Goal: Task Accomplishment & Management: Manage account settings

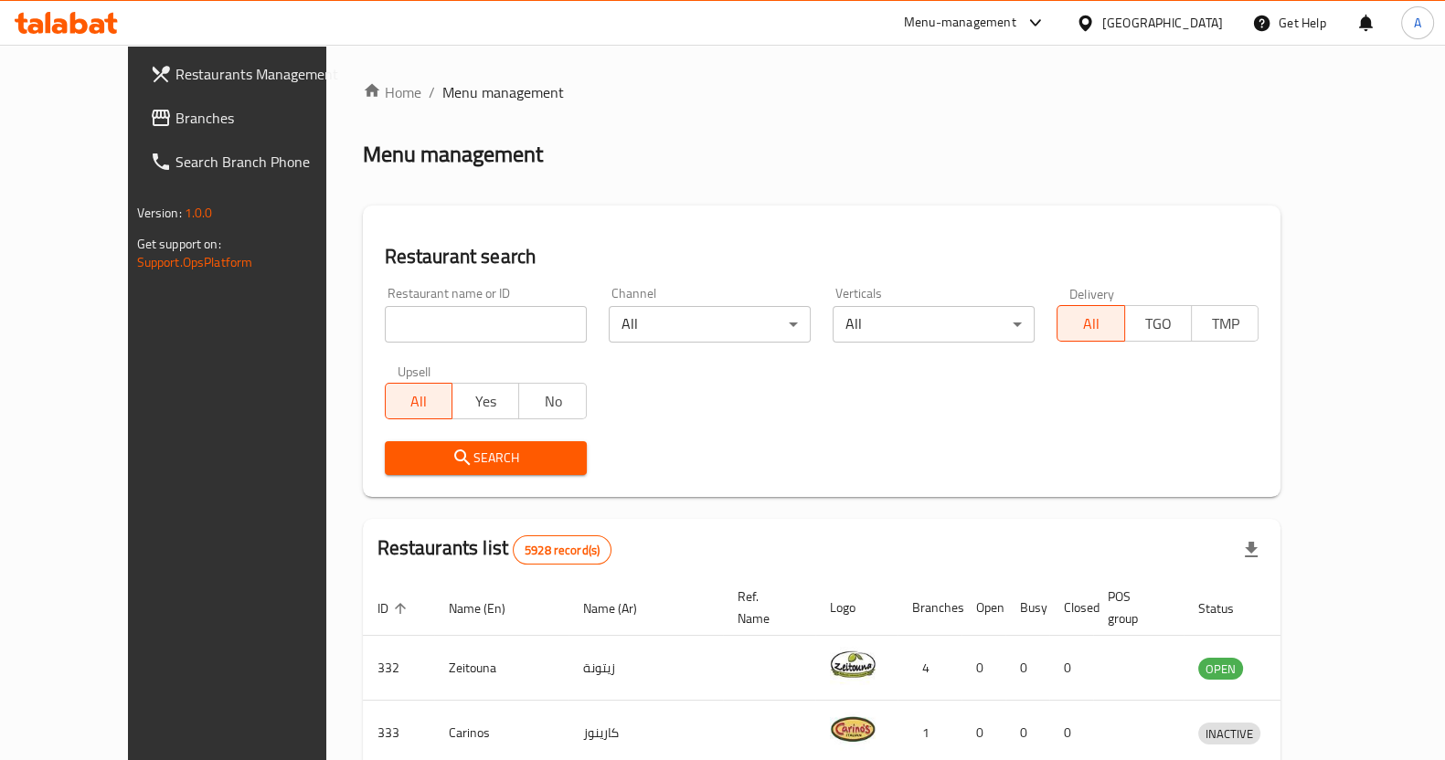
click at [406, 324] on input "search" at bounding box center [486, 324] width 202 height 37
click at [447, 463] on span "Search" at bounding box center [485, 458] width 173 height 23
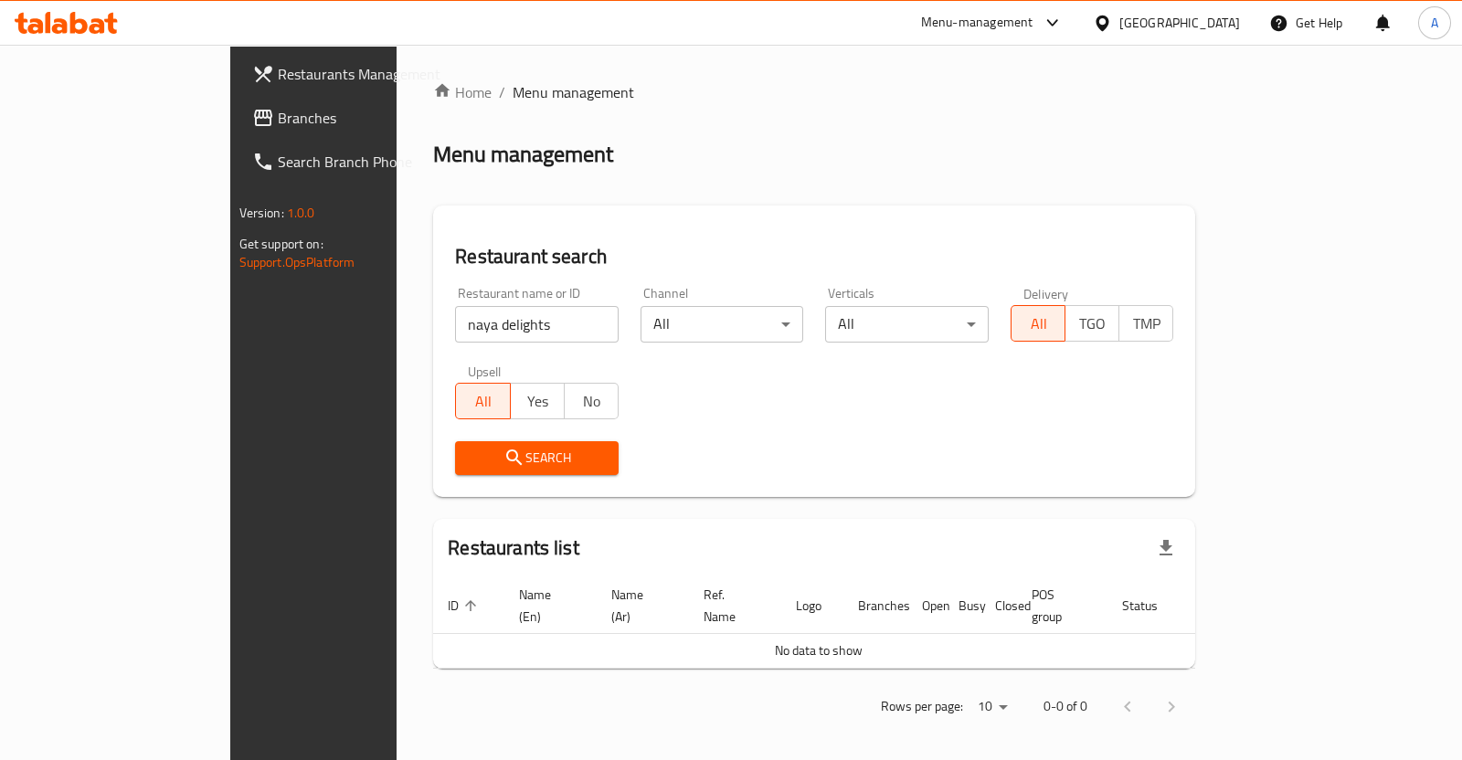
click at [455, 335] on input "naya delights" at bounding box center [537, 324] width 164 height 37
type input "naya"
click button "Search" at bounding box center [537, 458] width 164 height 34
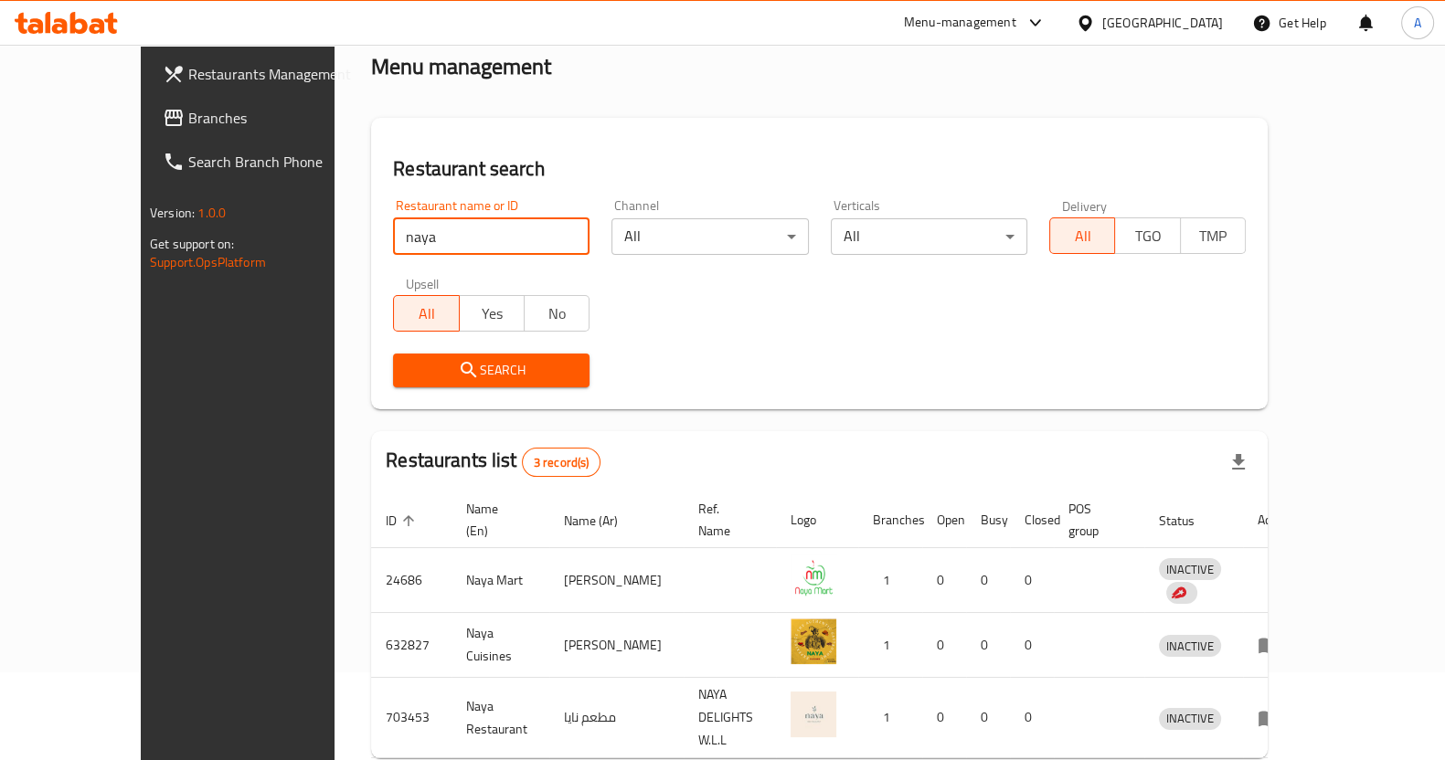
scroll to position [149, 0]
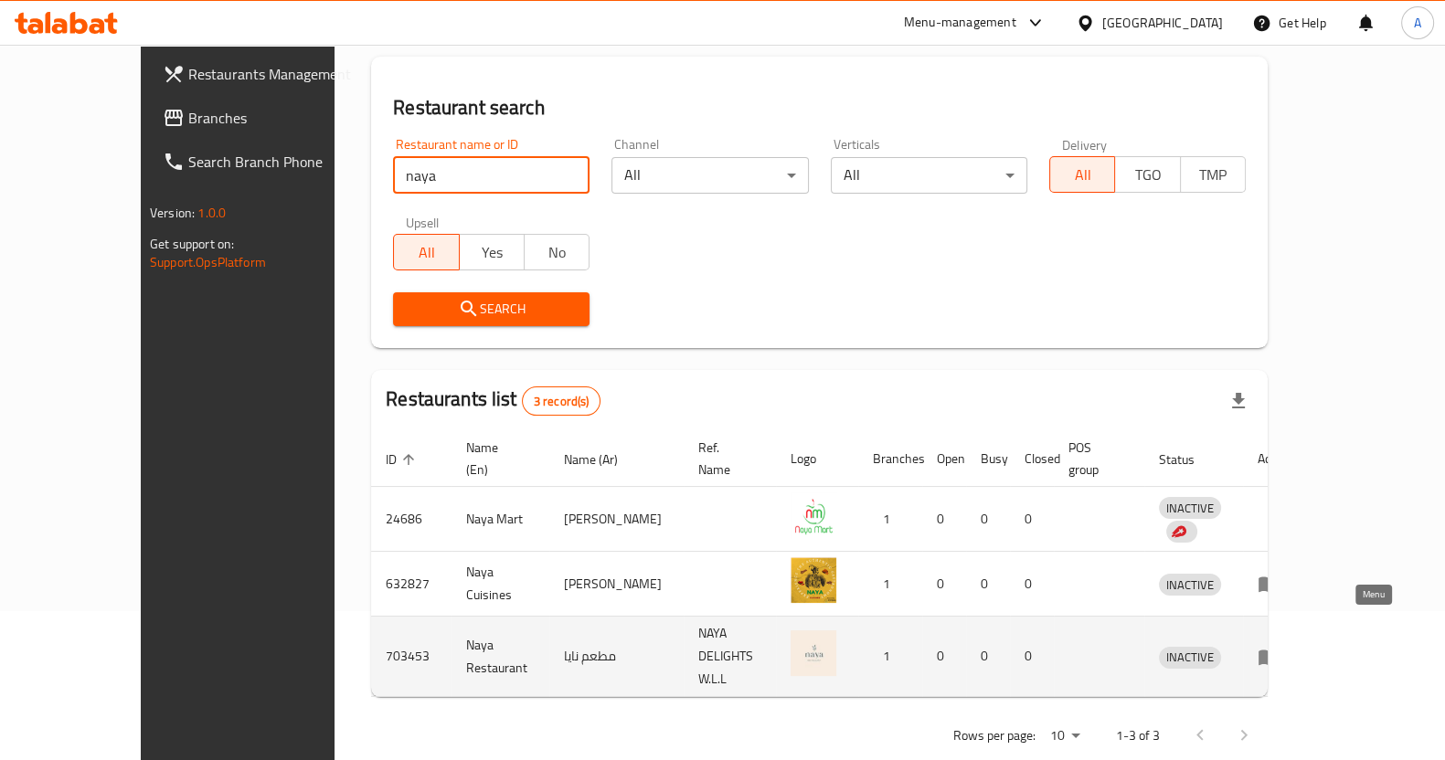
click at [1276, 654] on icon "enhanced table" at bounding box center [1272, 657] width 6 height 7
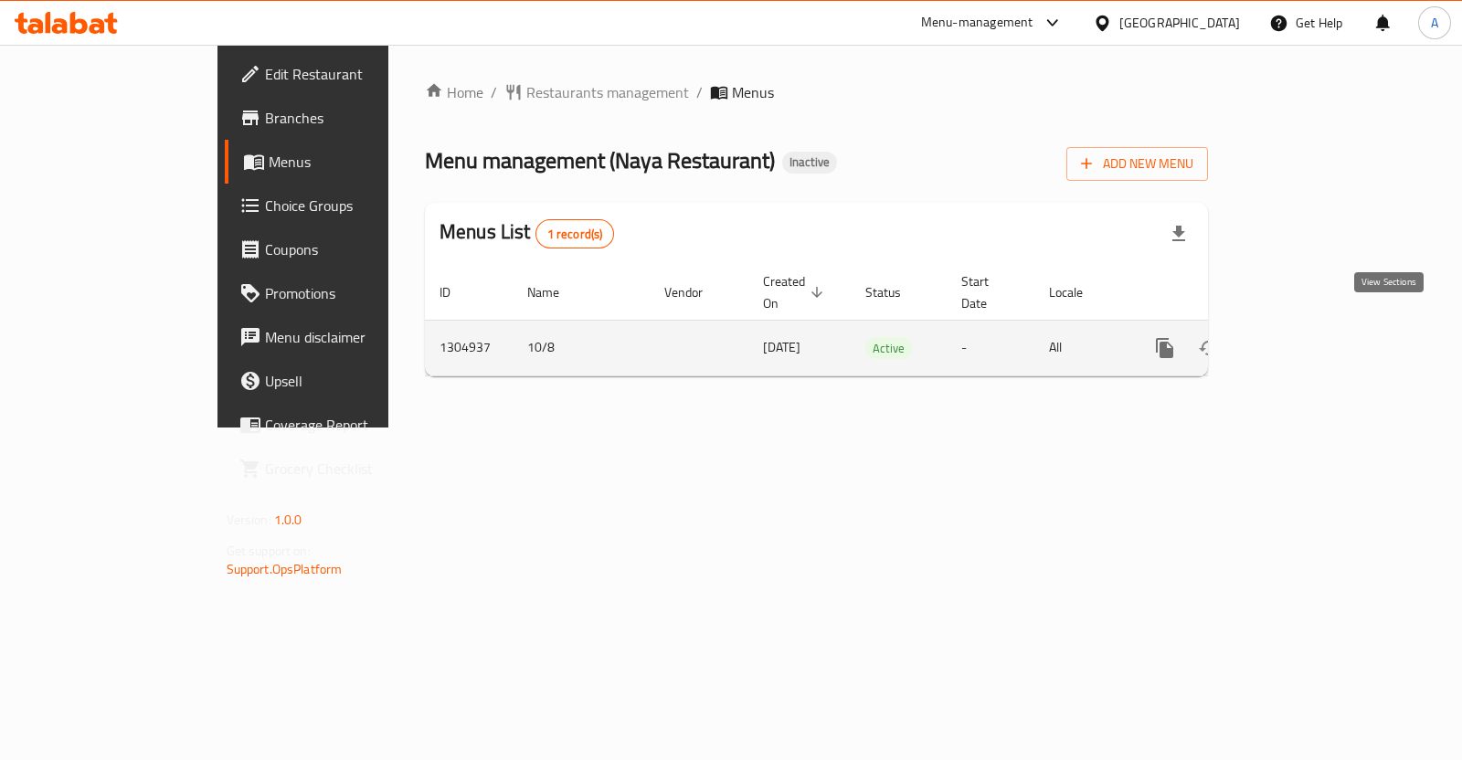
click at [1307, 337] on icon "enhanced table" at bounding box center [1297, 348] width 22 height 22
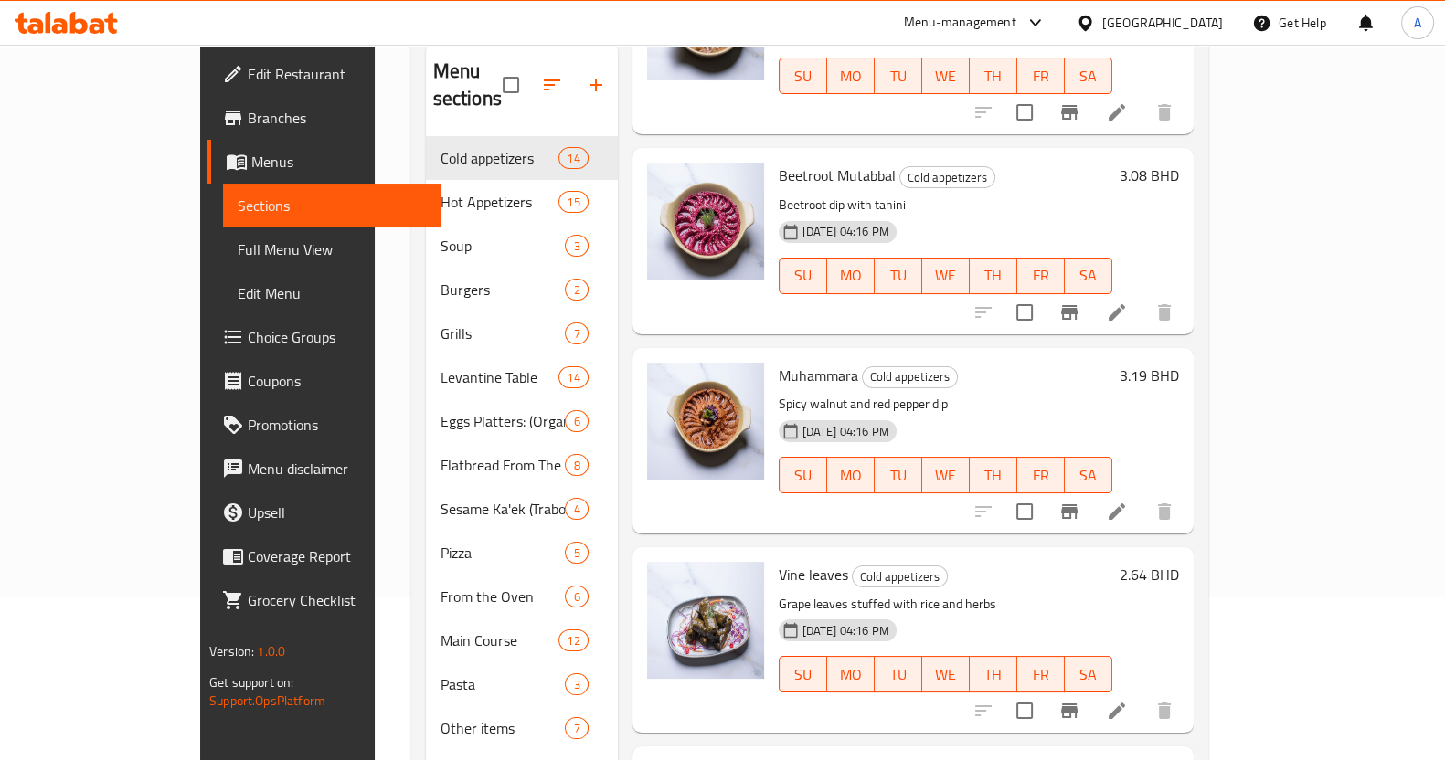
scroll to position [113, 0]
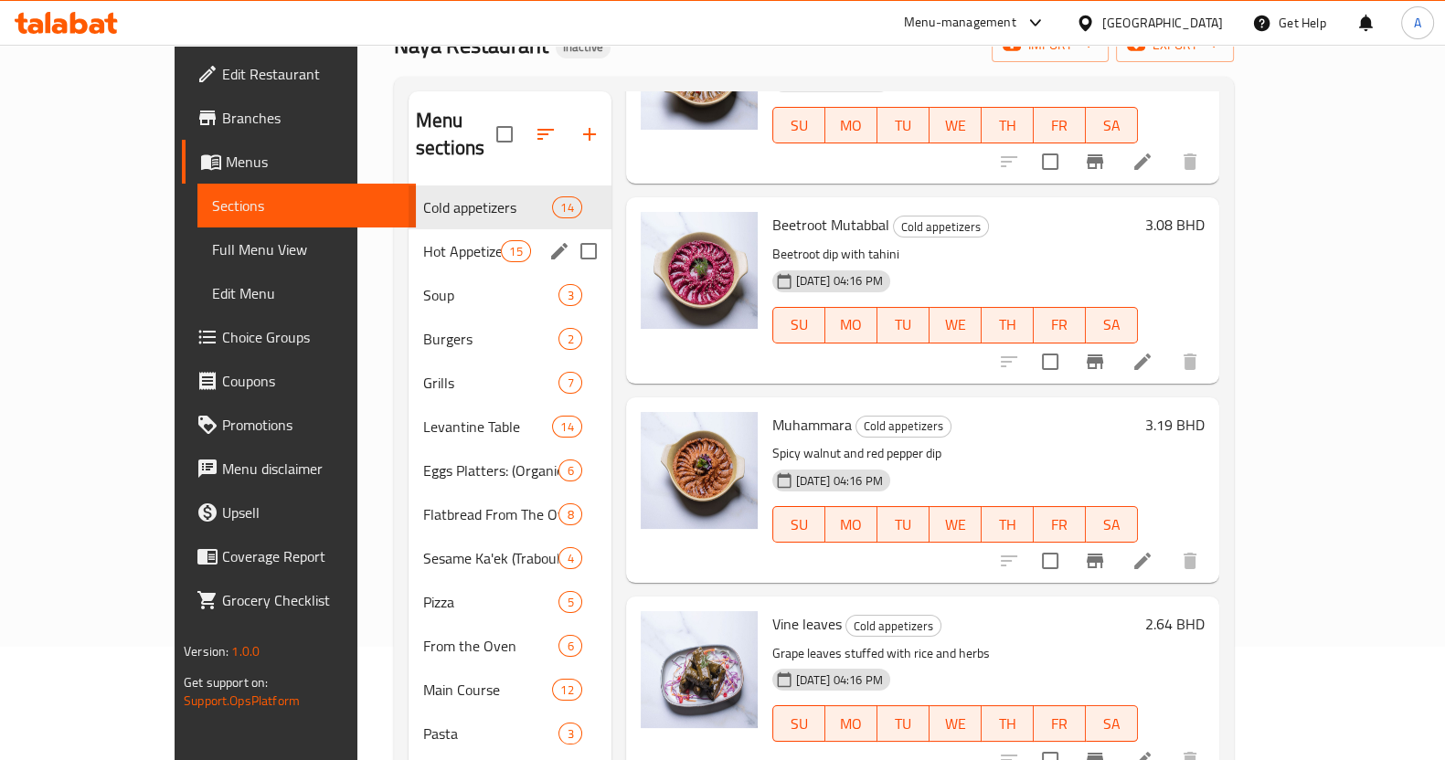
click at [423, 240] on span "Hot Appetizers" at bounding box center [462, 251] width 78 height 22
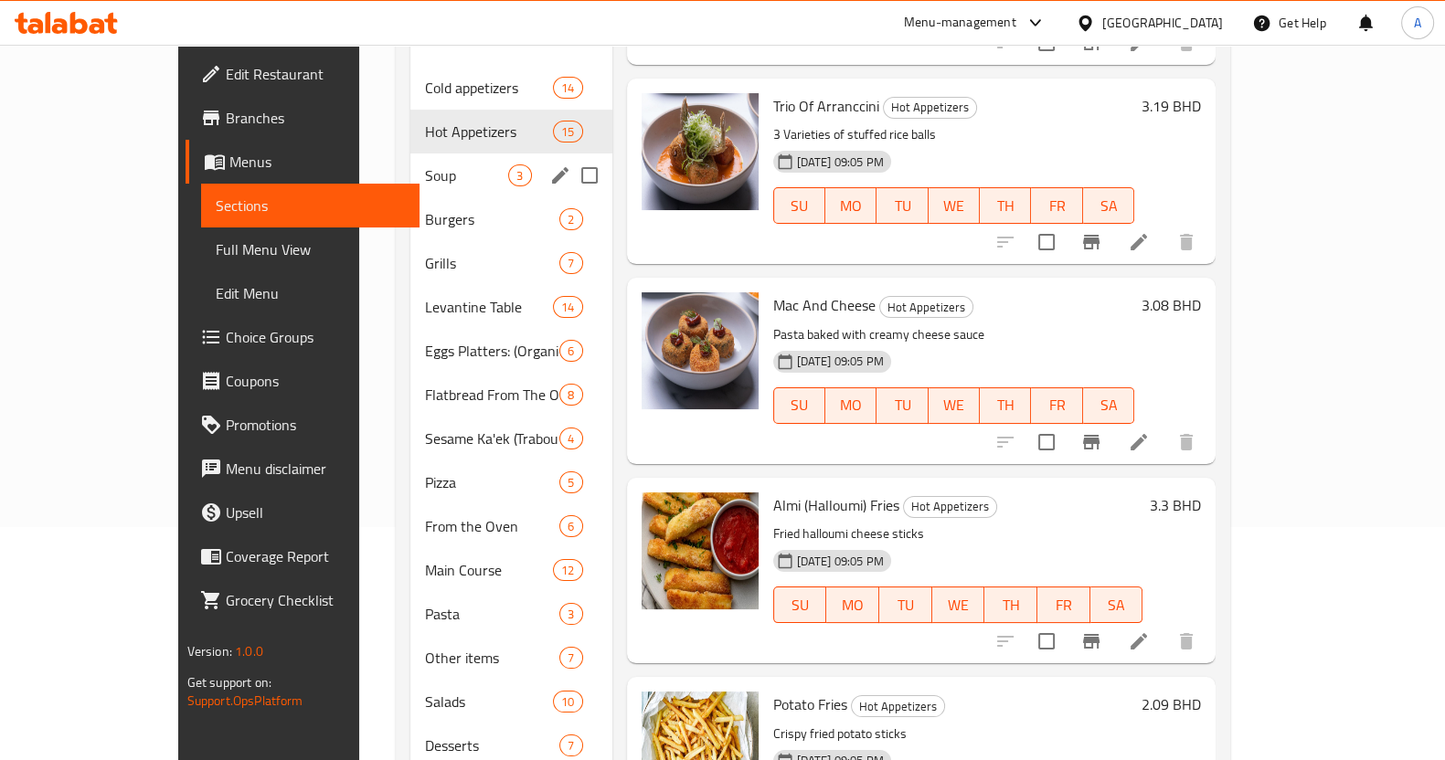
scroll to position [131, 0]
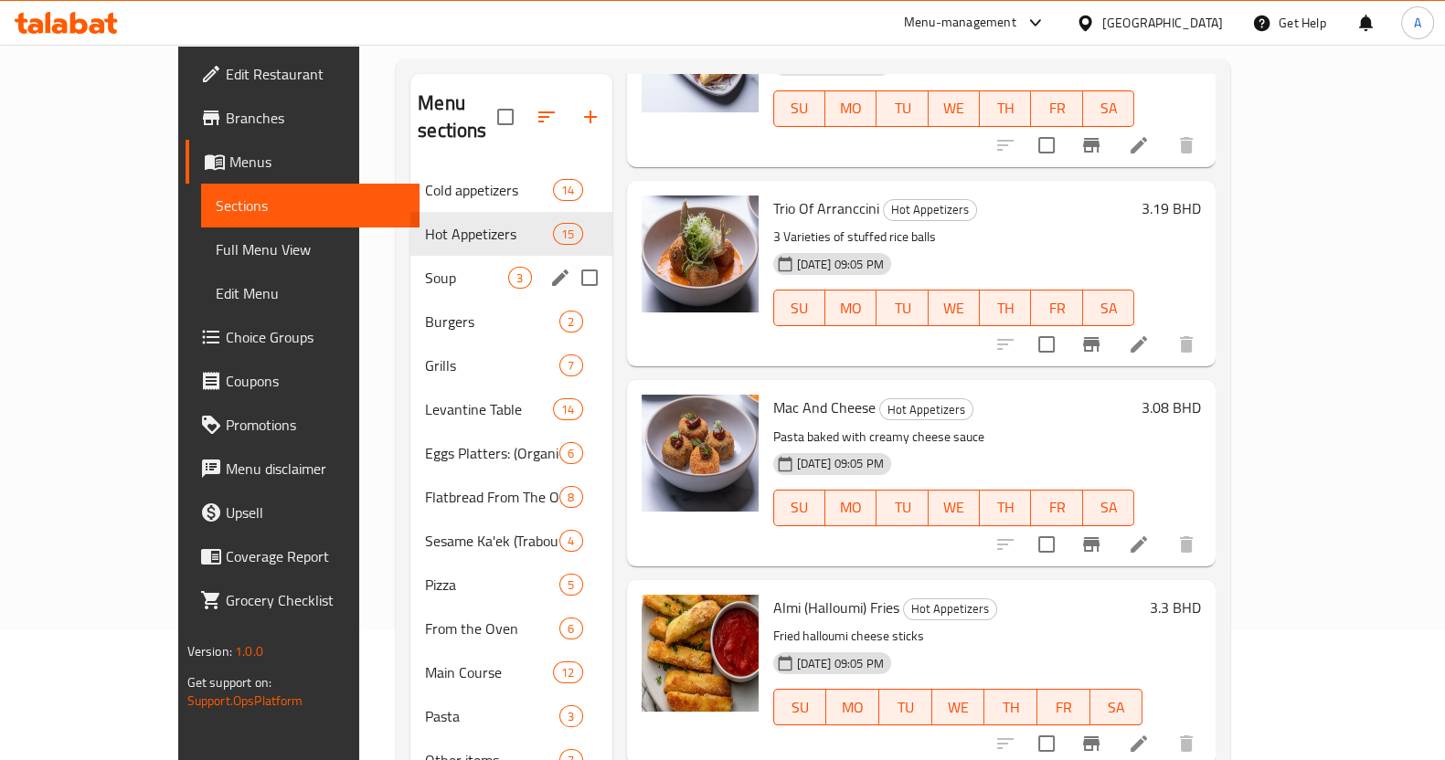
click at [425, 267] on span "Soup" at bounding box center [466, 278] width 83 height 22
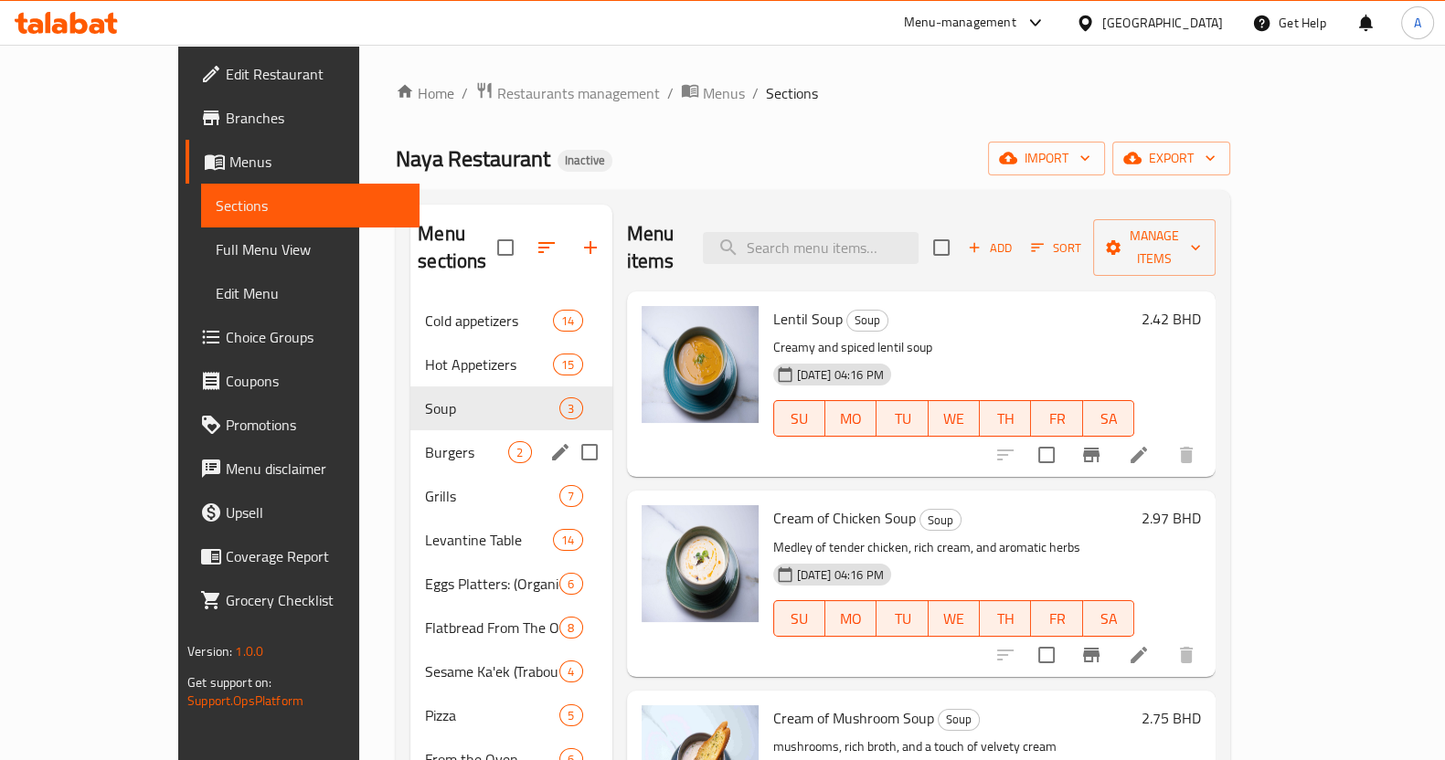
click at [425, 441] on span "Burgers" at bounding box center [466, 452] width 83 height 22
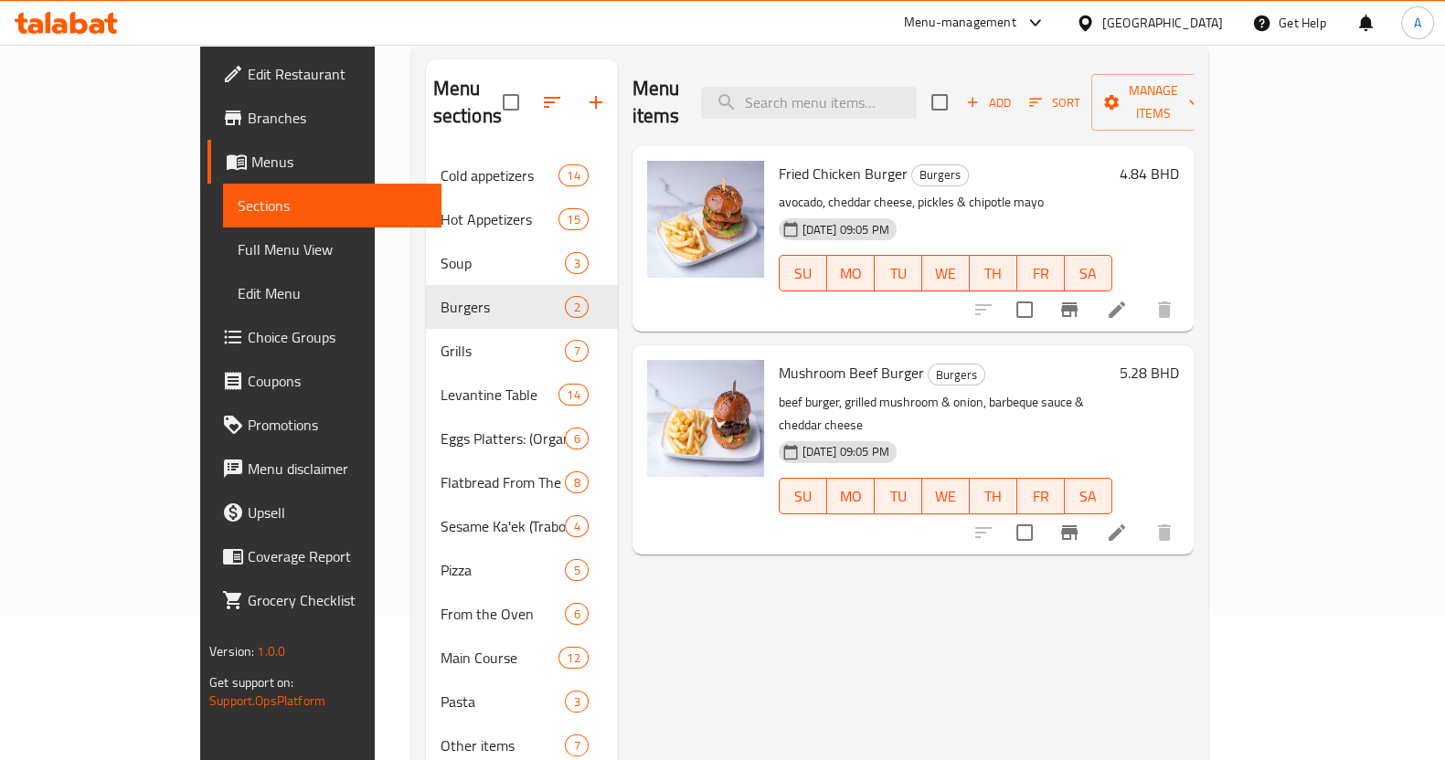
scroll to position [228, 0]
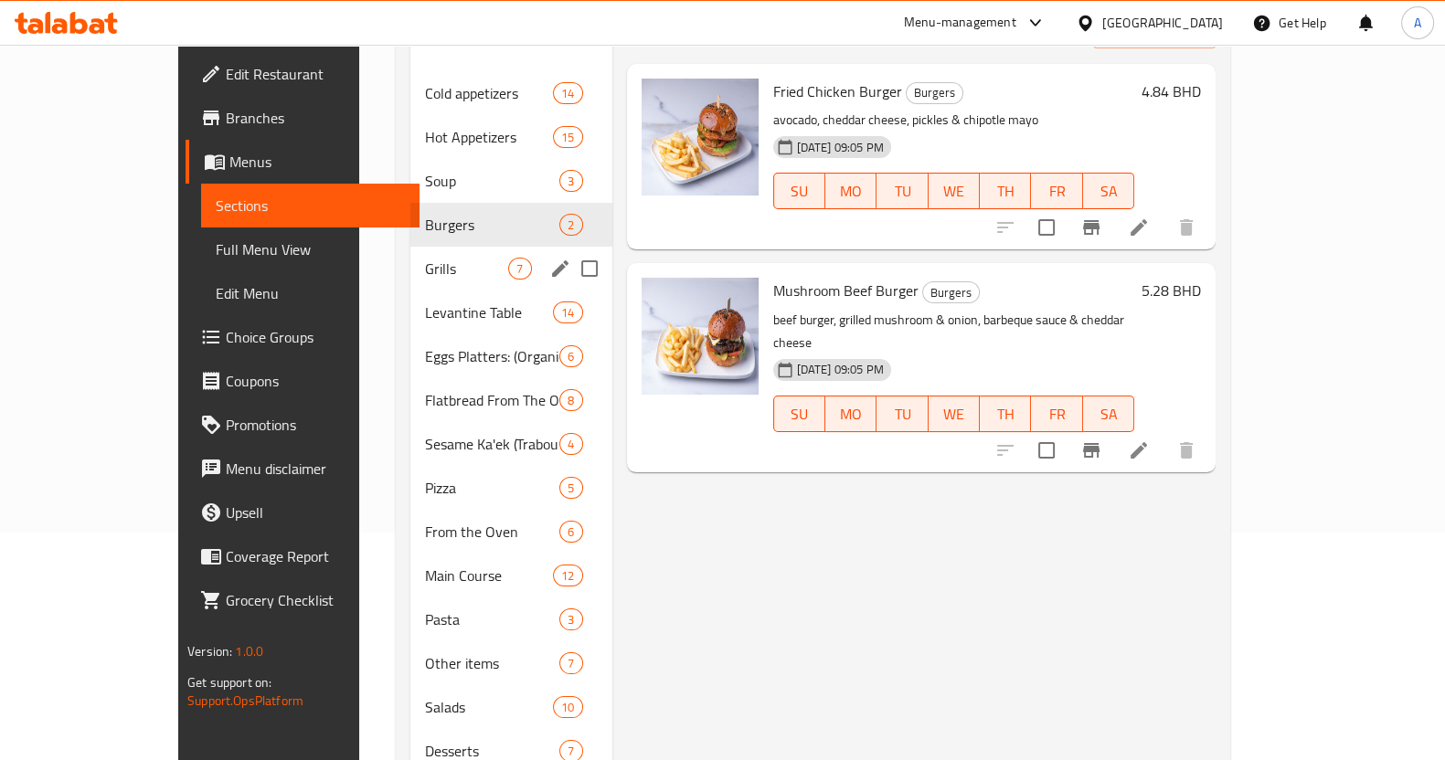
click at [425, 258] on span "Grills" at bounding box center [466, 269] width 83 height 22
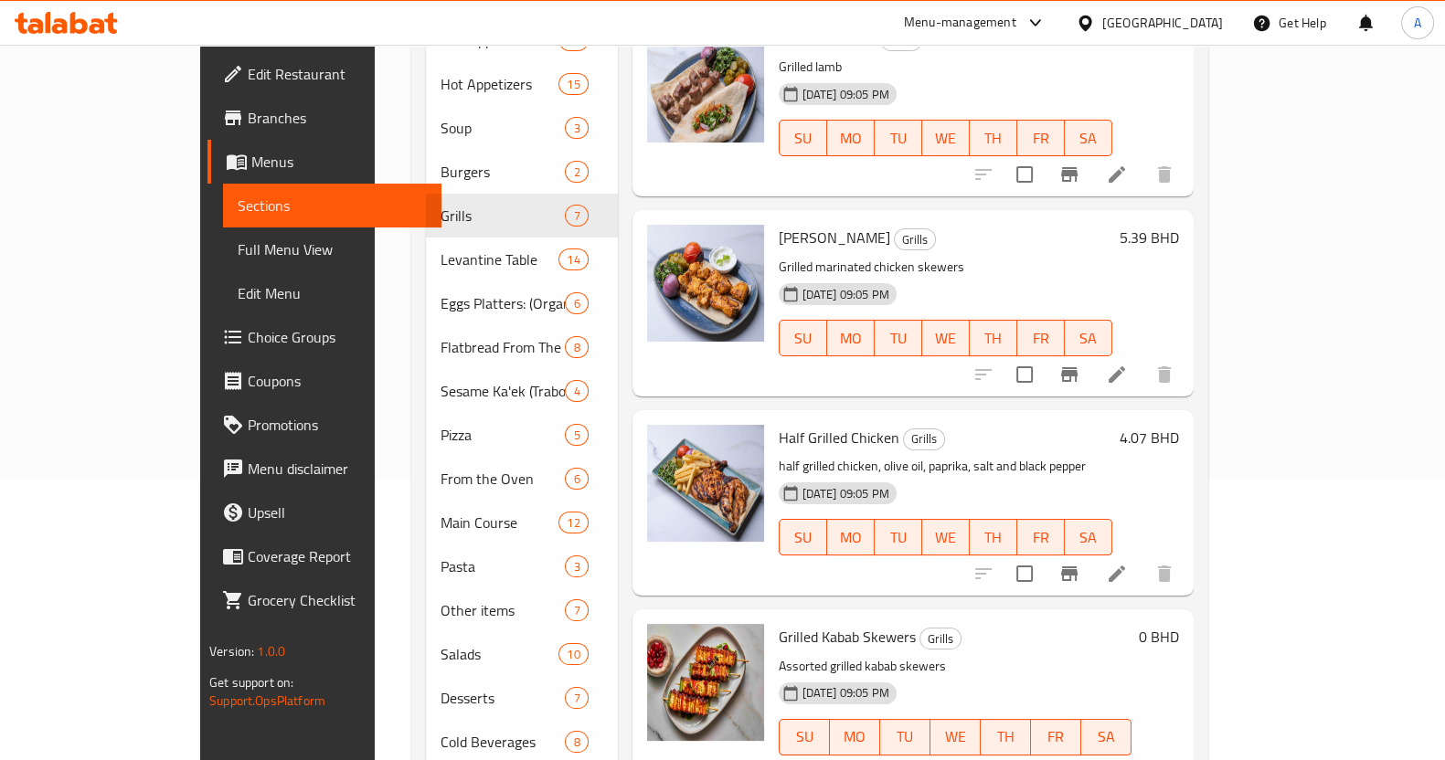
scroll to position [359, 0]
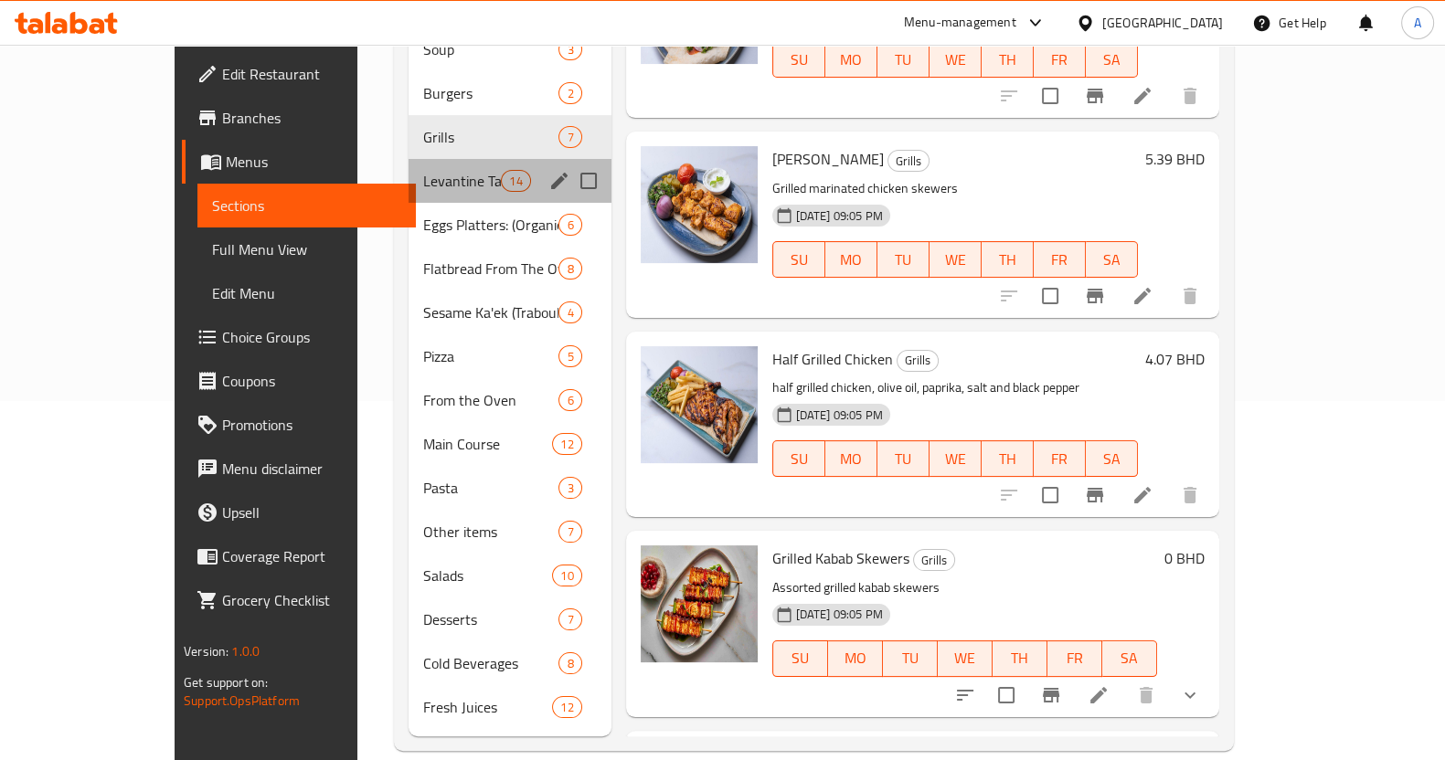
drag, startPoint x: 369, startPoint y: 139, endPoint x: 370, endPoint y: 153, distance: 13.7
click at [408, 159] on div "Levantine Table 14" at bounding box center [509, 181] width 203 height 44
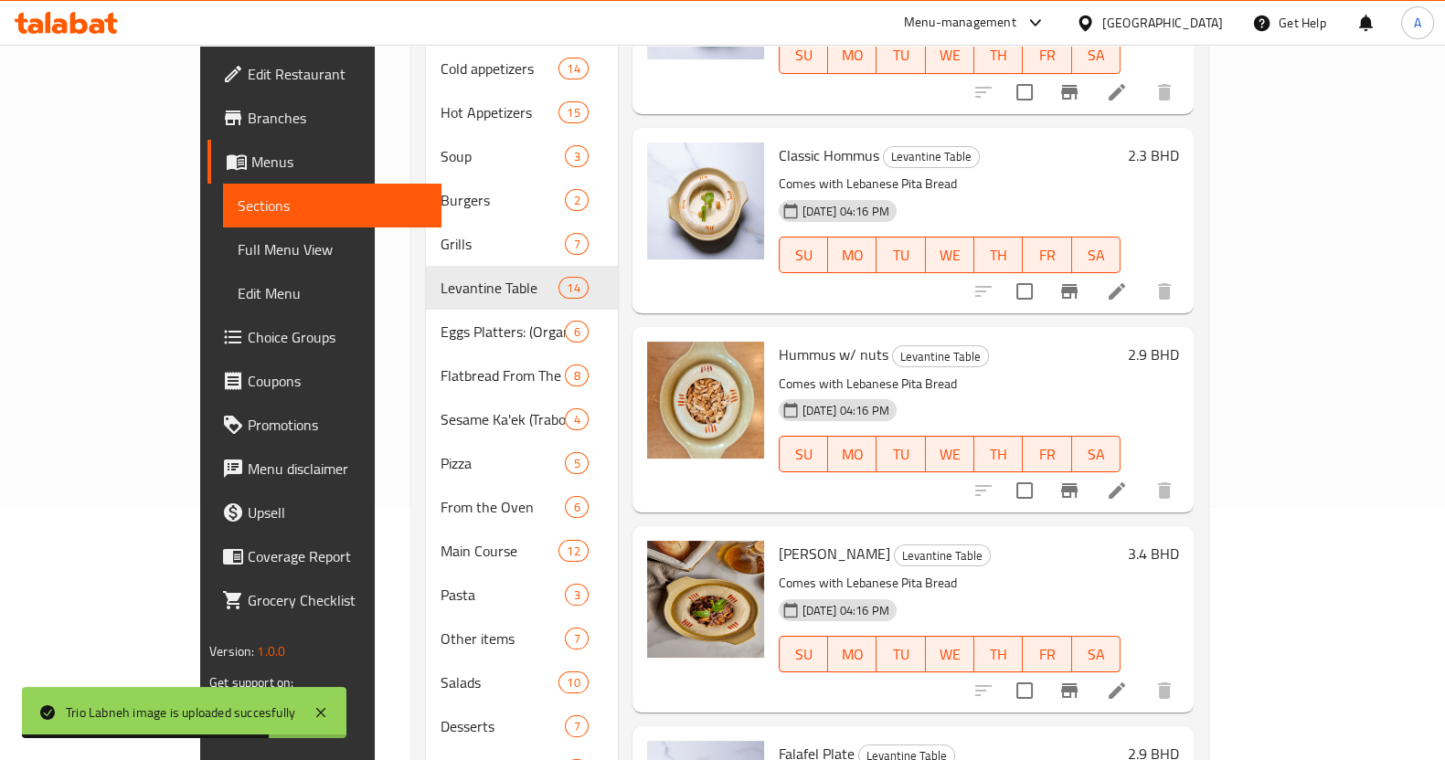
scroll to position [359, 0]
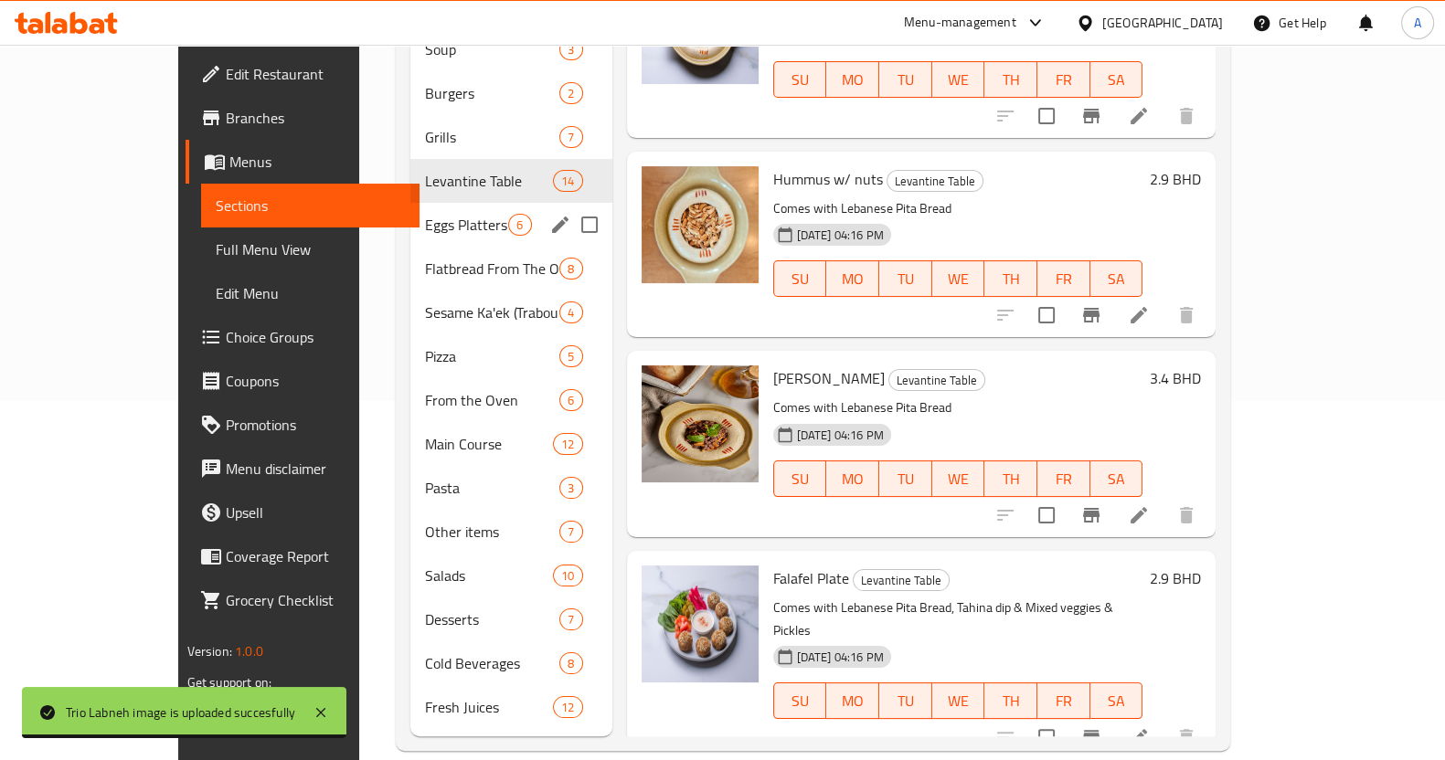
drag, startPoint x: 356, startPoint y: 201, endPoint x: 471, endPoint y: 244, distance: 122.0
click at [425, 214] on span "Eggs Platters: (Organic Eggs)" at bounding box center [466, 225] width 83 height 22
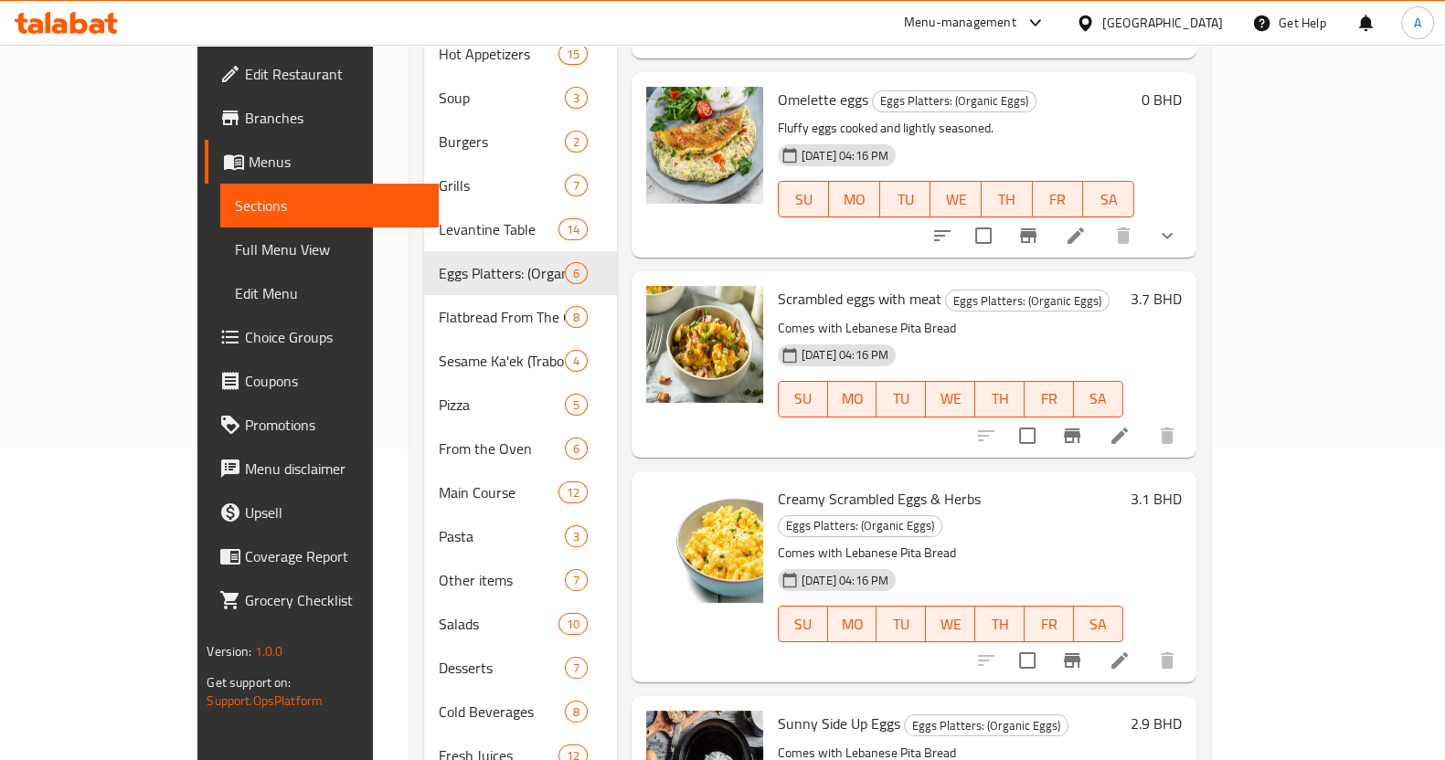
scroll to position [359, 0]
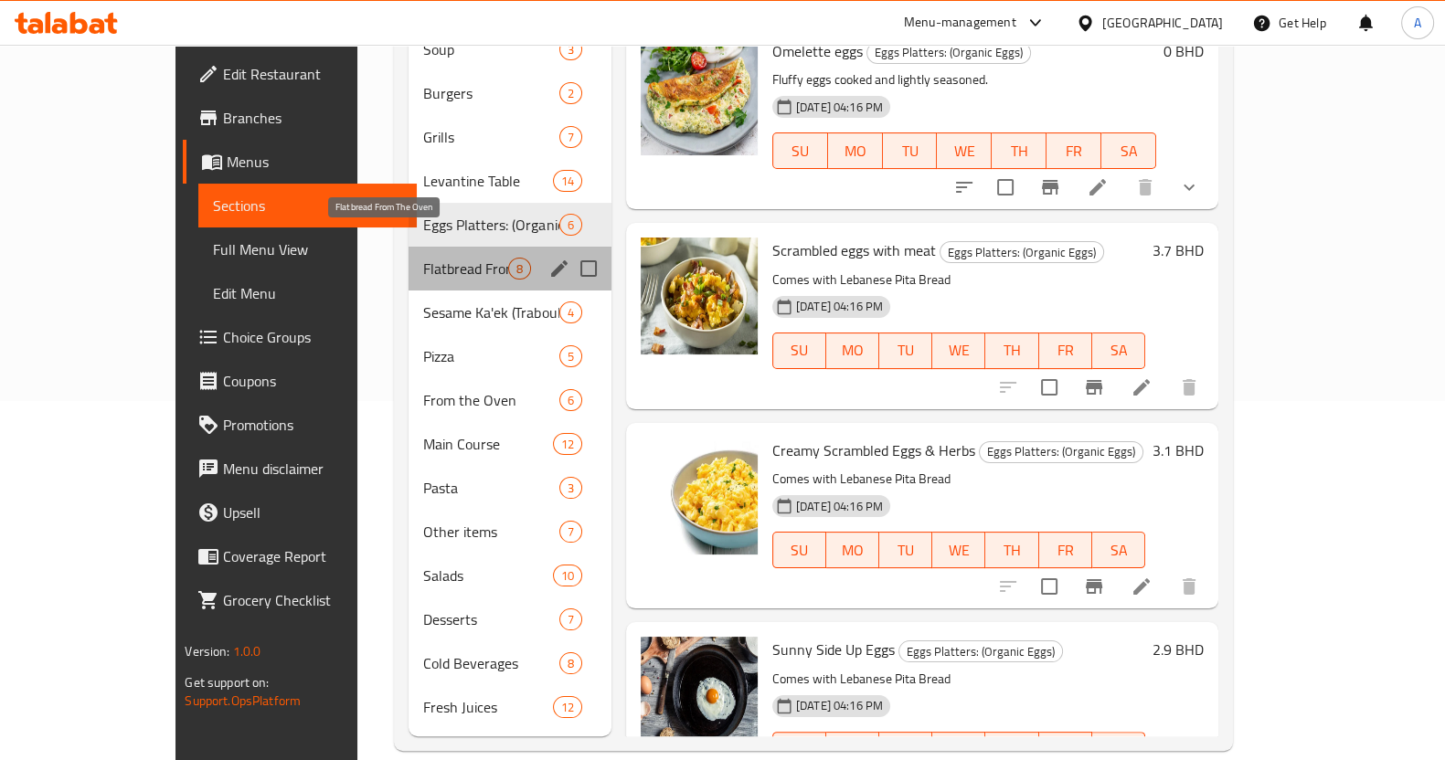
click at [423, 258] on span "Flatbread From The Oven" at bounding box center [465, 269] width 84 height 22
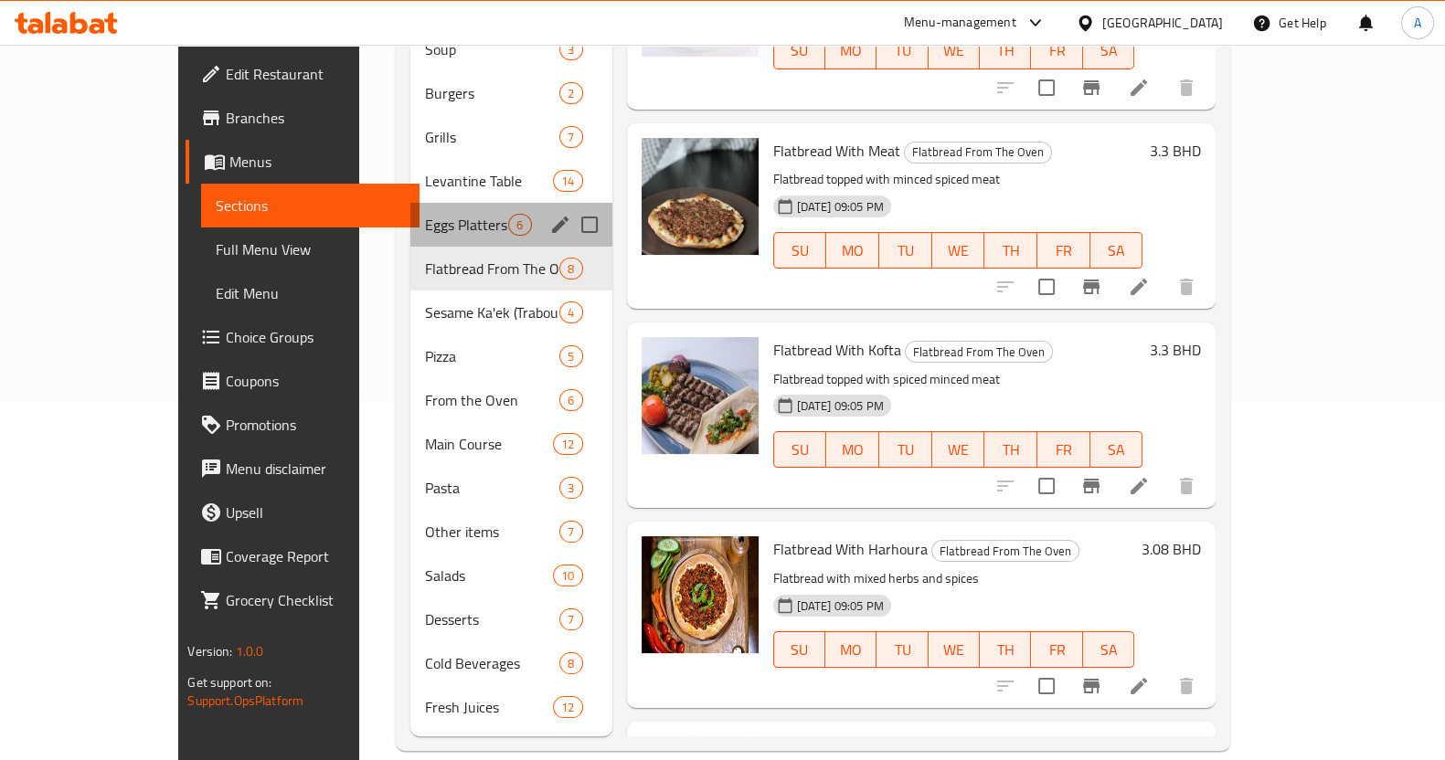
click at [410, 209] on div "Eggs Platters: (Organic Eggs) 6" at bounding box center [510, 225] width 201 height 44
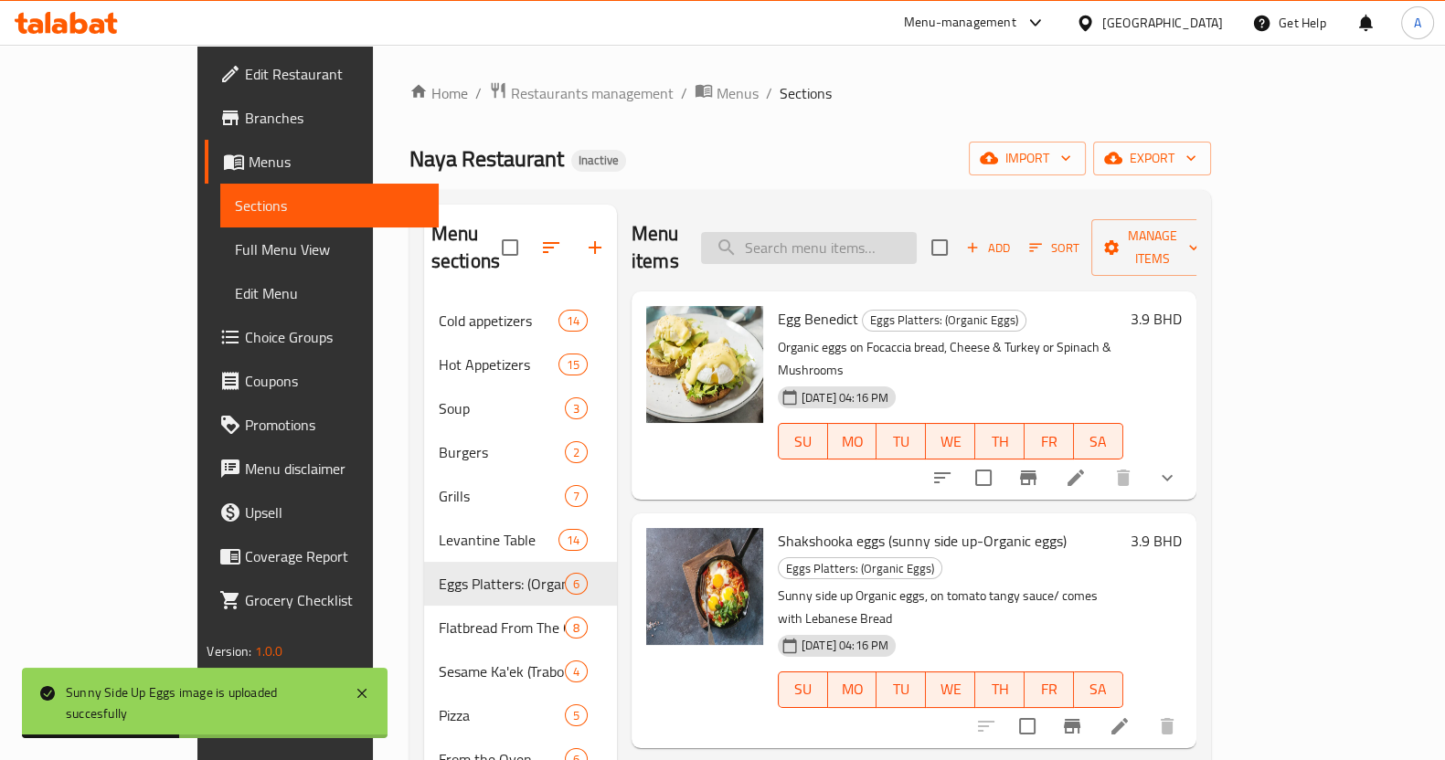
click at [888, 234] on input "search" at bounding box center [809, 248] width 216 height 32
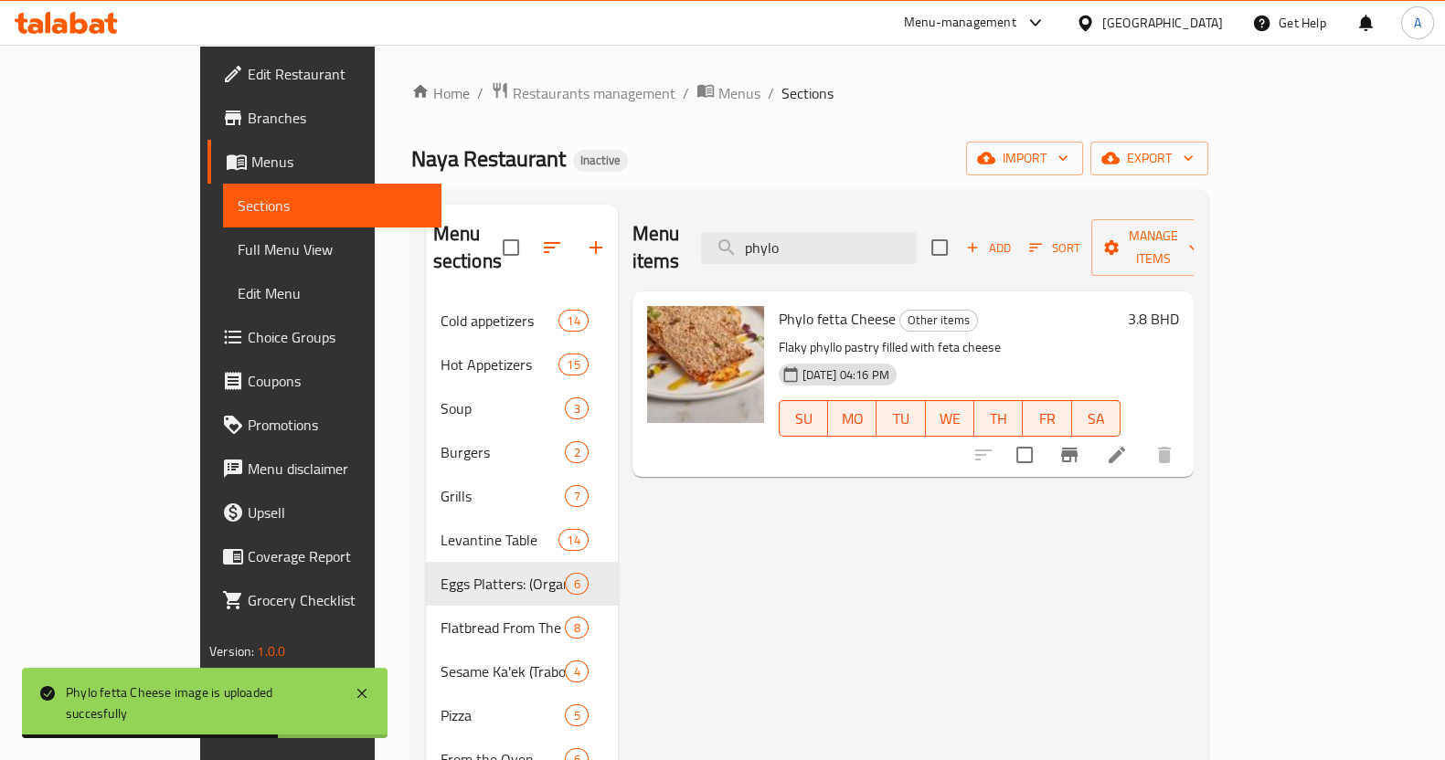
drag, startPoint x: 893, startPoint y: 235, endPoint x: 572, endPoint y: 229, distance: 320.8
click at [632, 234] on div "Menu items phylo Add Sort Manage items" at bounding box center [912, 248] width 561 height 87
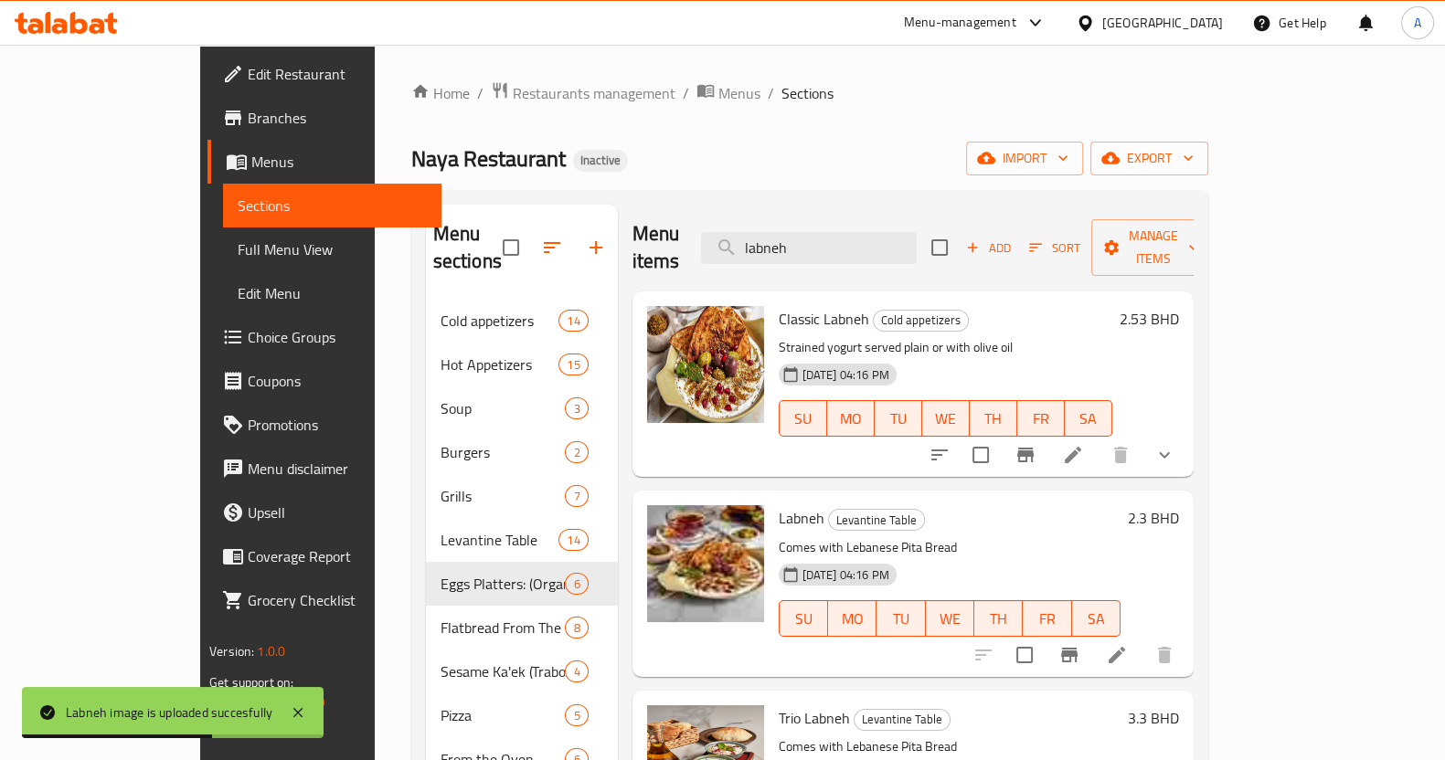
drag, startPoint x: 893, startPoint y: 219, endPoint x: 567, endPoint y: 230, distance: 325.5
click at [618, 230] on div "Menu items labneh Add Sort Manage items Classic Labneh Cold appetizers Strained…" at bounding box center [906, 650] width 576 height 891
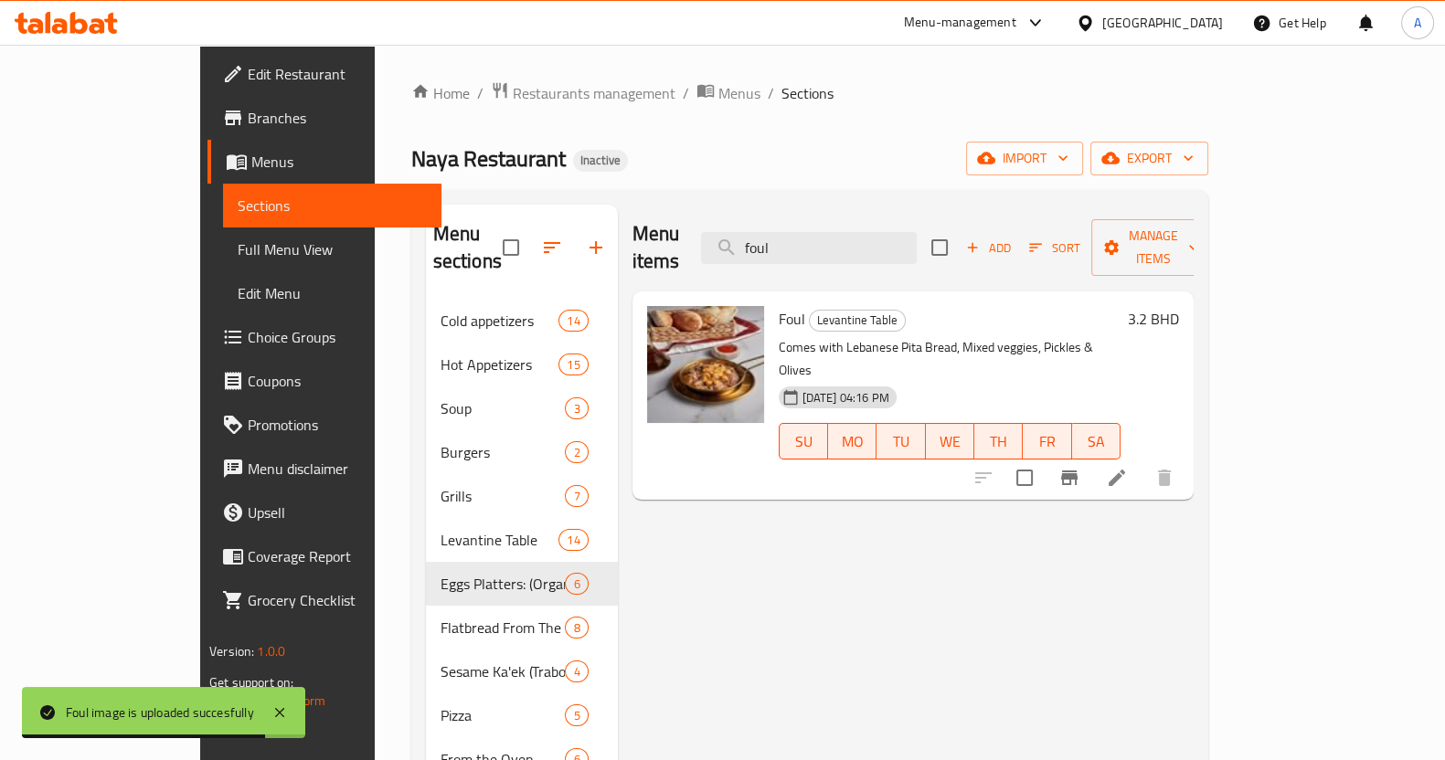
drag, startPoint x: 868, startPoint y: 231, endPoint x: 673, endPoint y: 228, distance: 194.6
click at [673, 228] on div "Menu items foul Add Sort Manage items" at bounding box center [912, 248] width 561 height 87
drag, startPoint x: 881, startPoint y: 228, endPoint x: 681, endPoint y: 146, distance: 216.3
click at [632, 212] on div "Menu items balila Add Sort Manage items" at bounding box center [912, 248] width 561 height 87
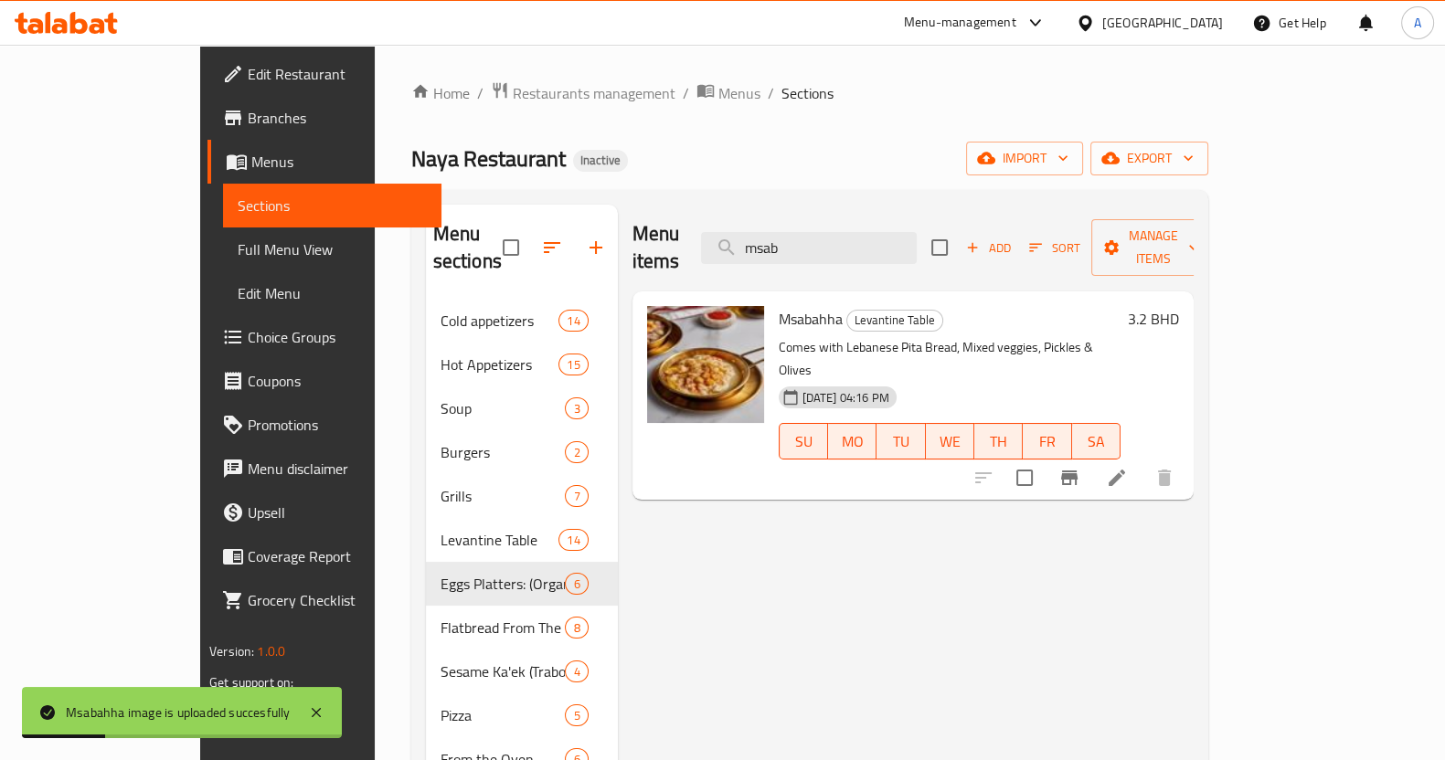
drag, startPoint x: 894, startPoint y: 231, endPoint x: 746, endPoint y: 148, distance: 169.0
click at [632, 212] on div "Menu items msab Add Sort Manage items" at bounding box center [912, 248] width 561 height 87
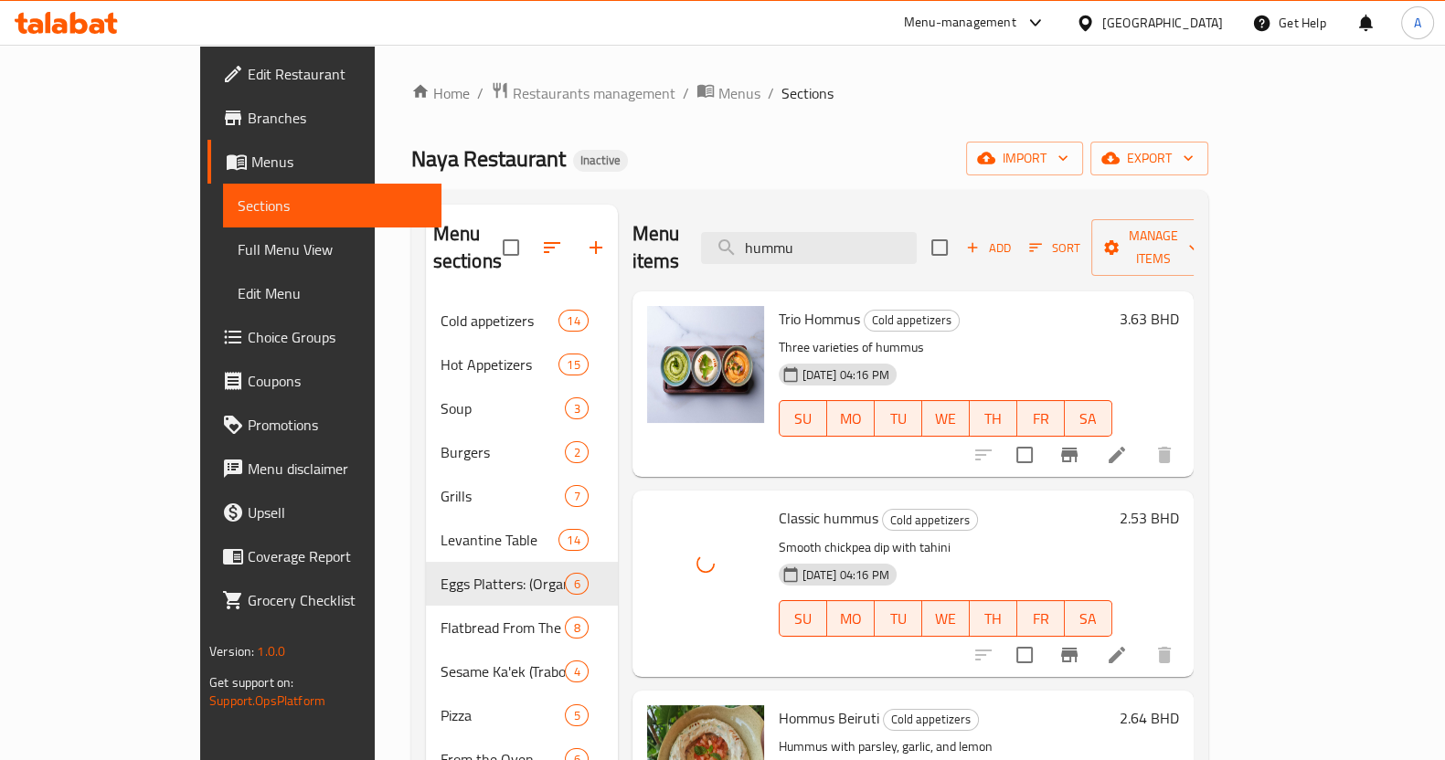
drag, startPoint x: 879, startPoint y: 244, endPoint x: 565, endPoint y: 244, distance: 314.3
click at [556, 244] on div "Menu sections Cold appetizers 14 Hot Appetizers 15 Soup 3 Burgers 2 Grills 7 Le…" at bounding box center [809, 650] width 767 height 891
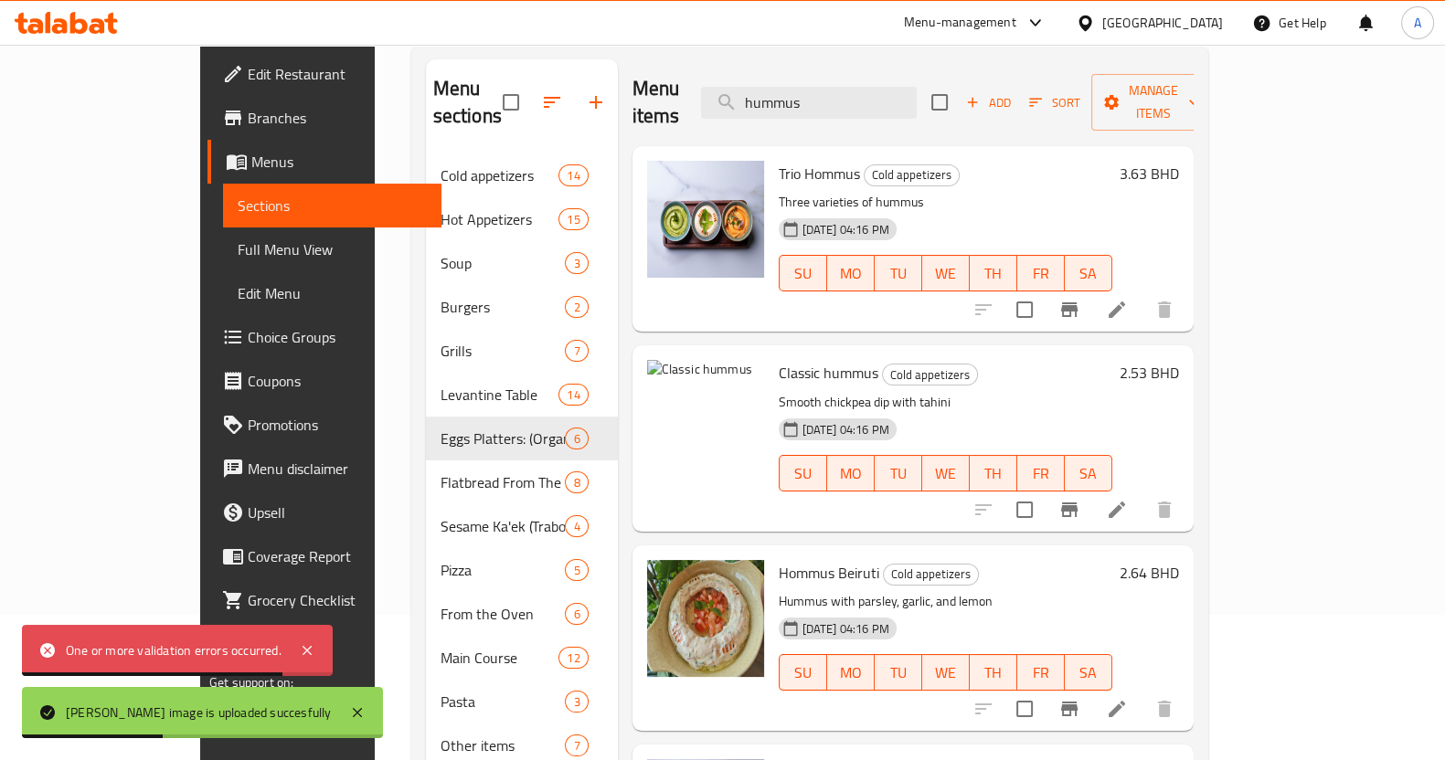
scroll to position [16, 0]
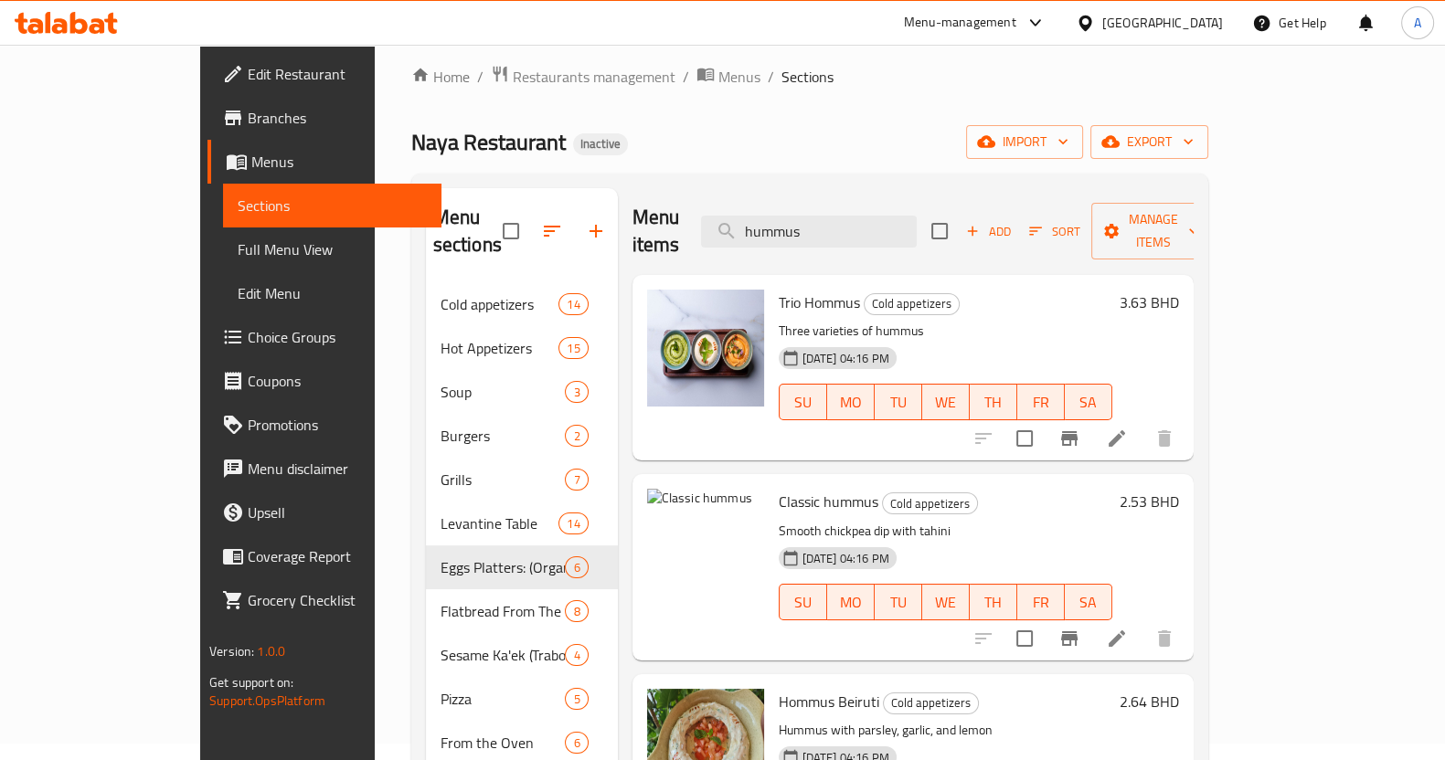
click at [806, 111] on div "Home / Restaurants management / Menus / Sections Naya Restaurant Inactive impor…" at bounding box center [809, 579] width 797 height 1029
drag, startPoint x: 926, startPoint y: 221, endPoint x: 420, endPoint y: 215, distance: 506.2
click at [426, 215] on div "Menu sections Cold appetizers 14 Hot Appetizers 15 Soup 3 Burgers 2 Grills 7 Le…" at bounding box center [809, 633] width 767 height 891
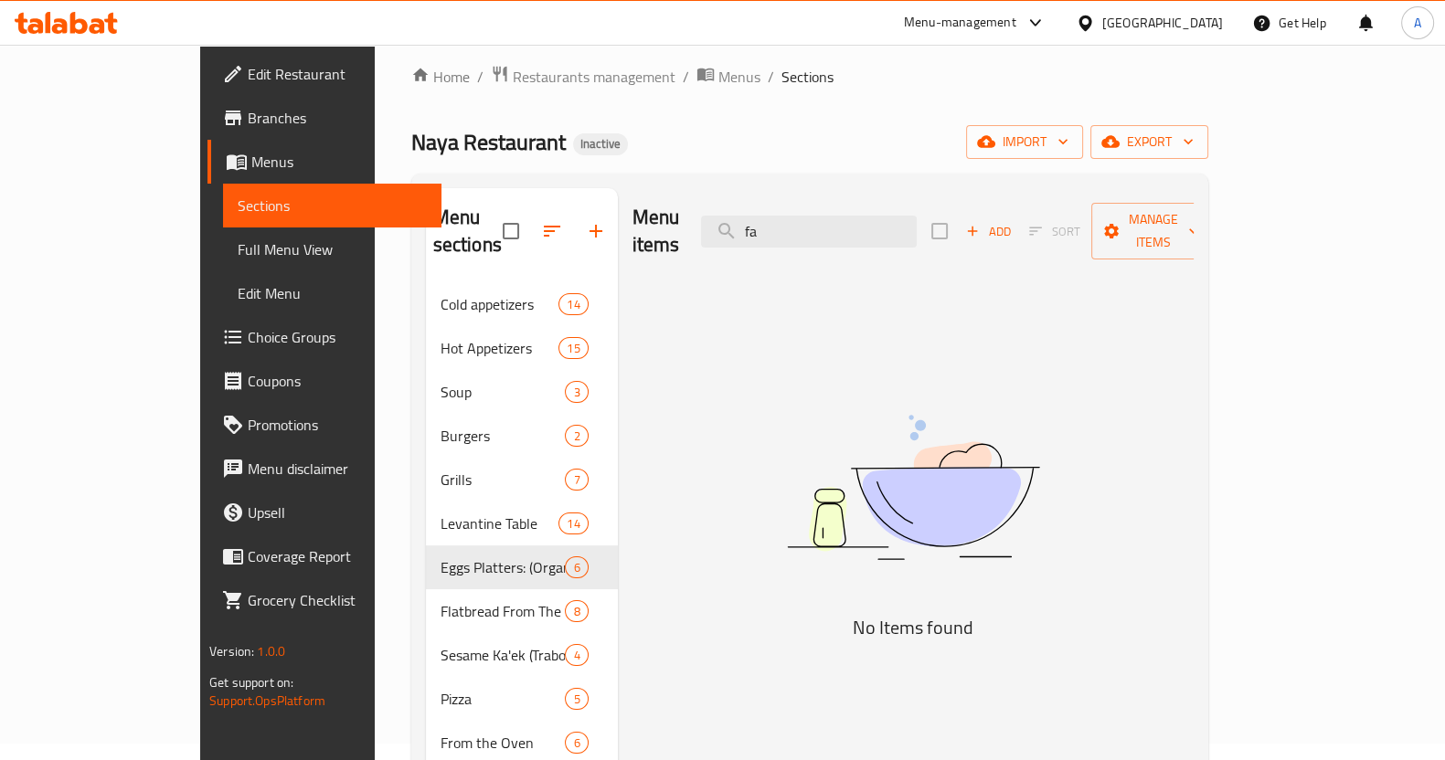
type input "f"
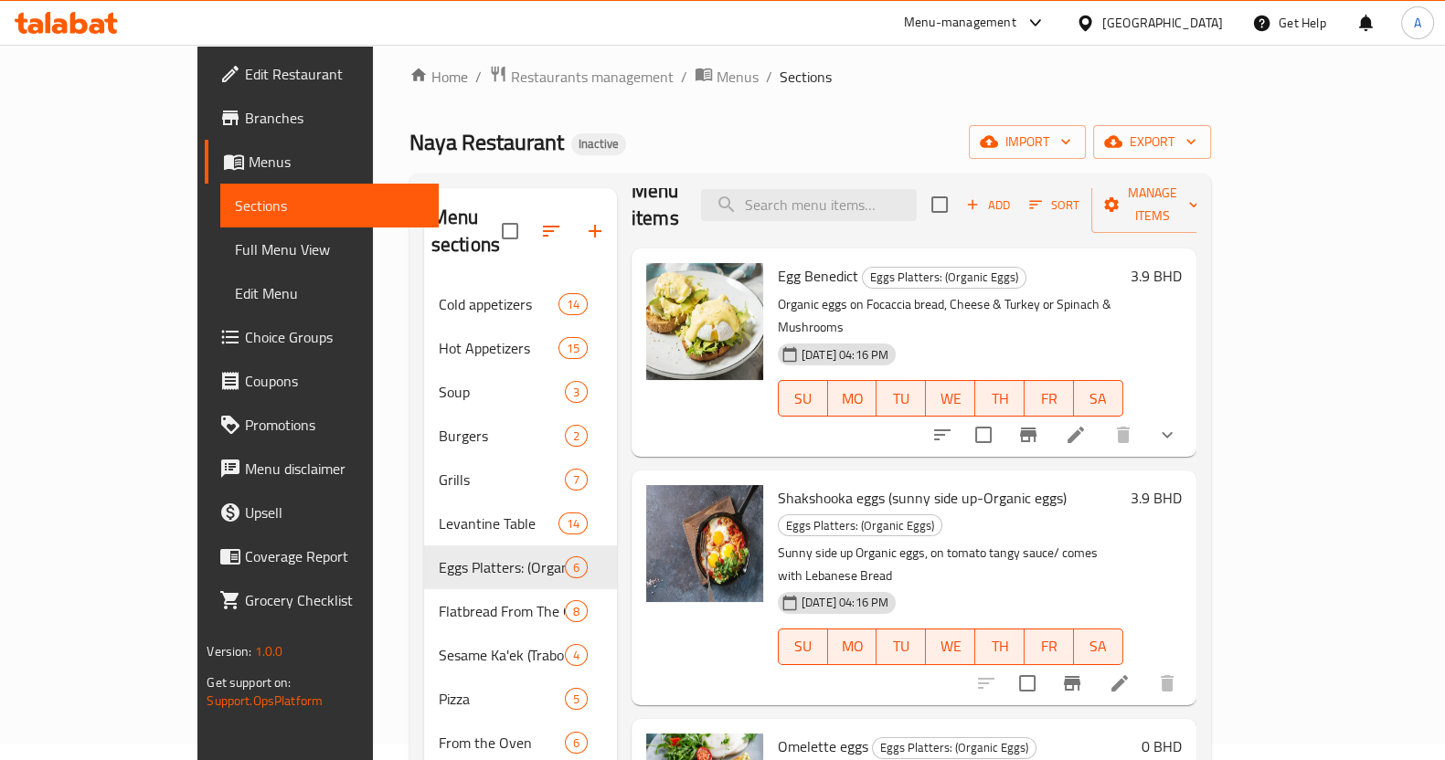
scroll to position [0, 0]
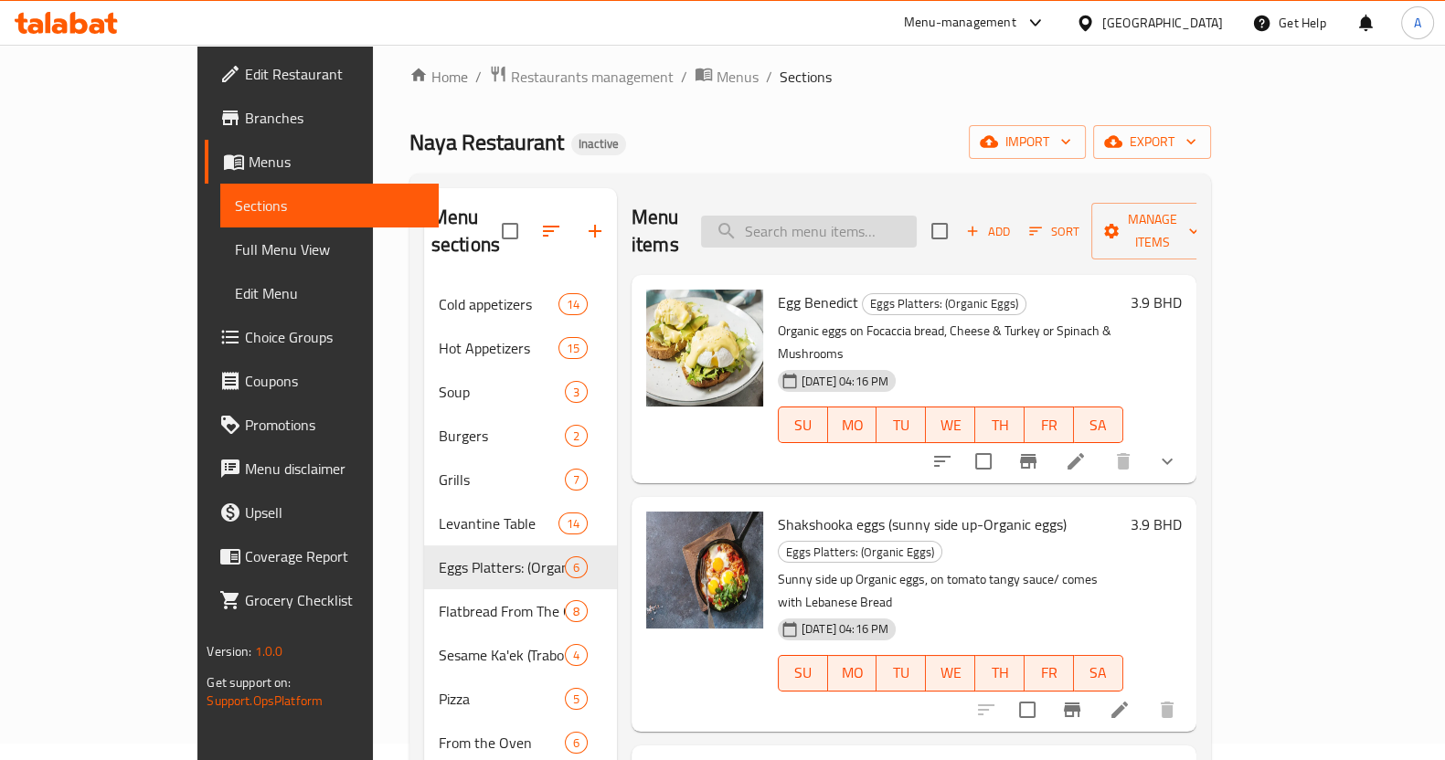
click at [857, 217] on input "search" at bounding box center [809, 232] width 216 height 32
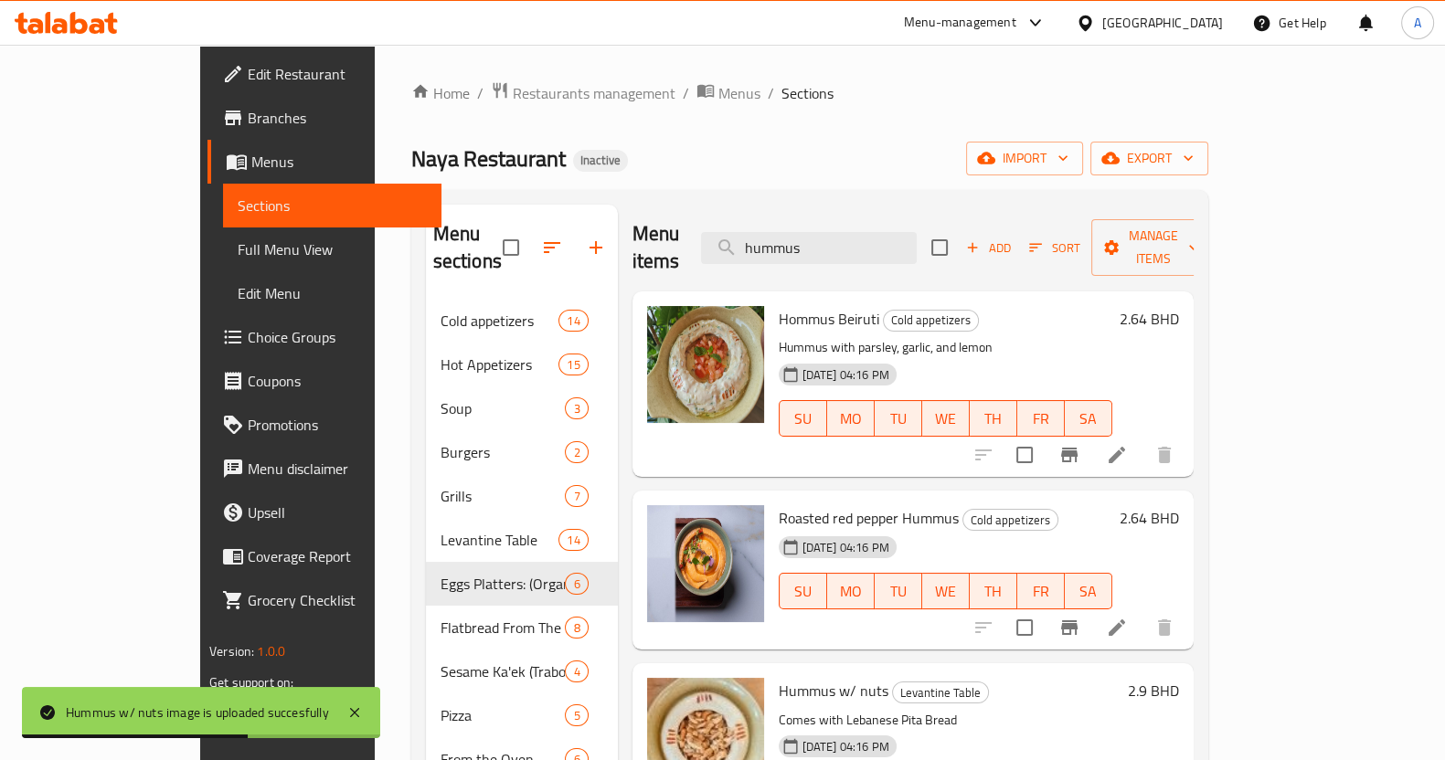
click at [537, 258] on div "Menu sections Cold appetizers 14 Hot Appetizers 15 Soup 3 Burgers 2 Grills 7 Le…" at bounding box center [809, 650] width 767 height 891
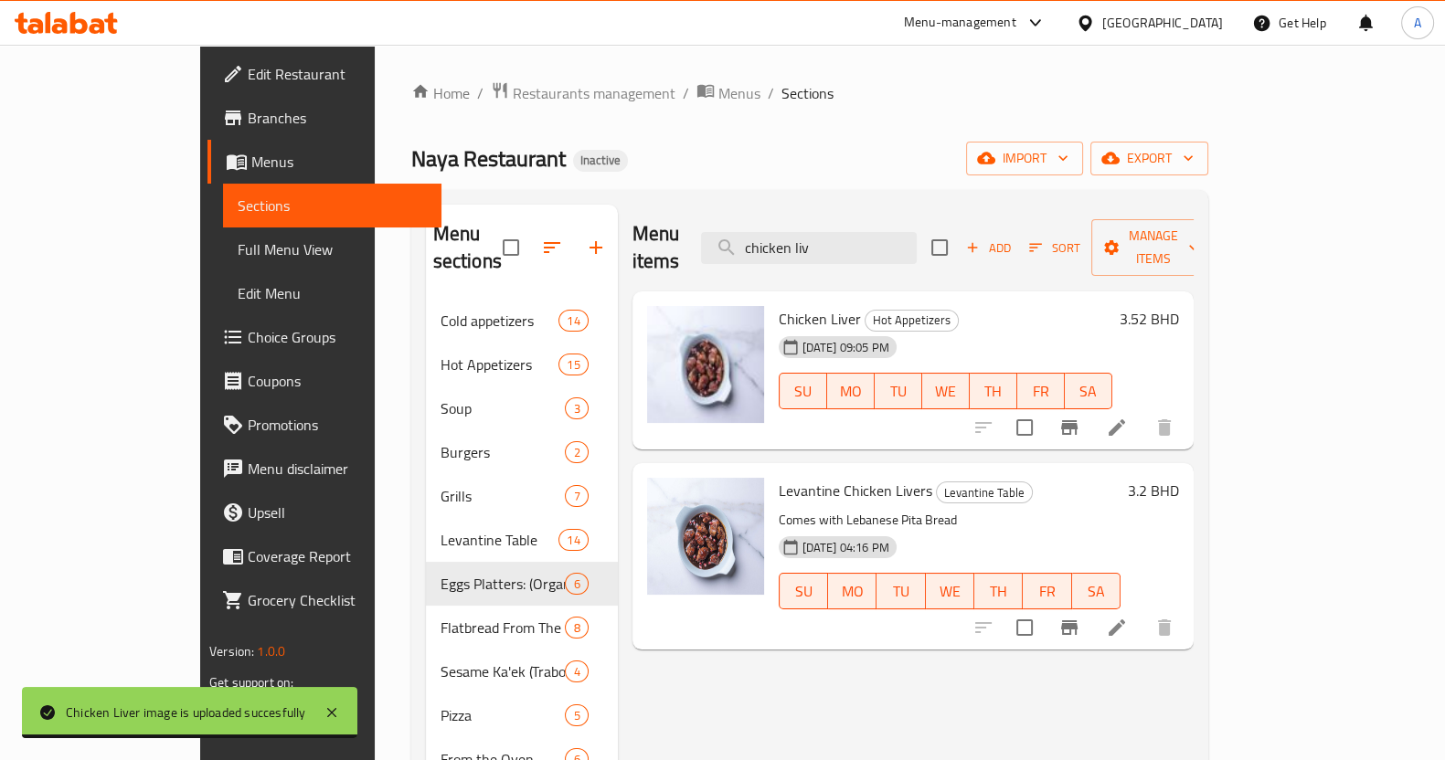
drag, startPoint x: 925, startPoint y: 236, endPoint x: 640, endPoint y: 238, distance: 285.1
click at [648, 234] on div "Menu items chicken liv Add Sort Manage items" at bounding box center [912, 248] width 561 height 87
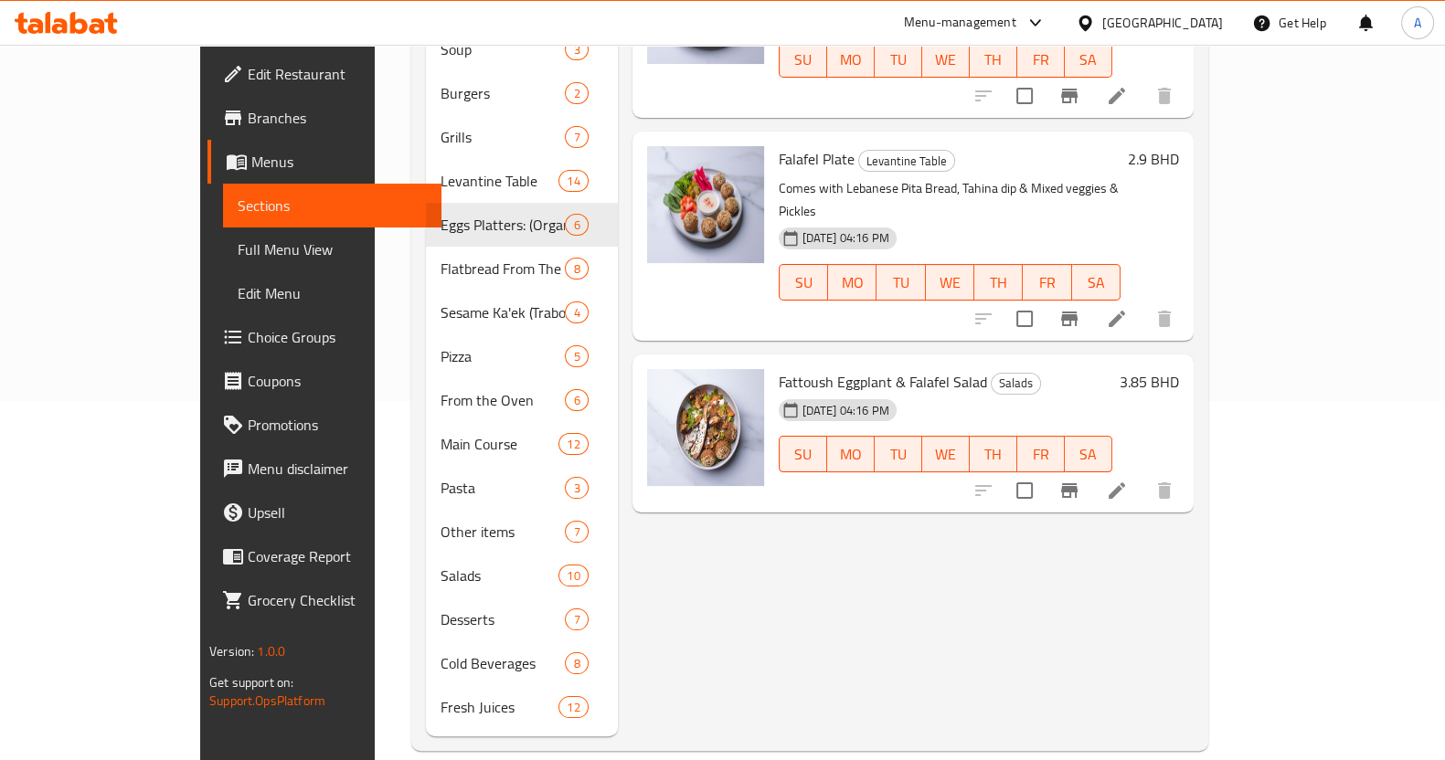
scroll to position [16, 0]
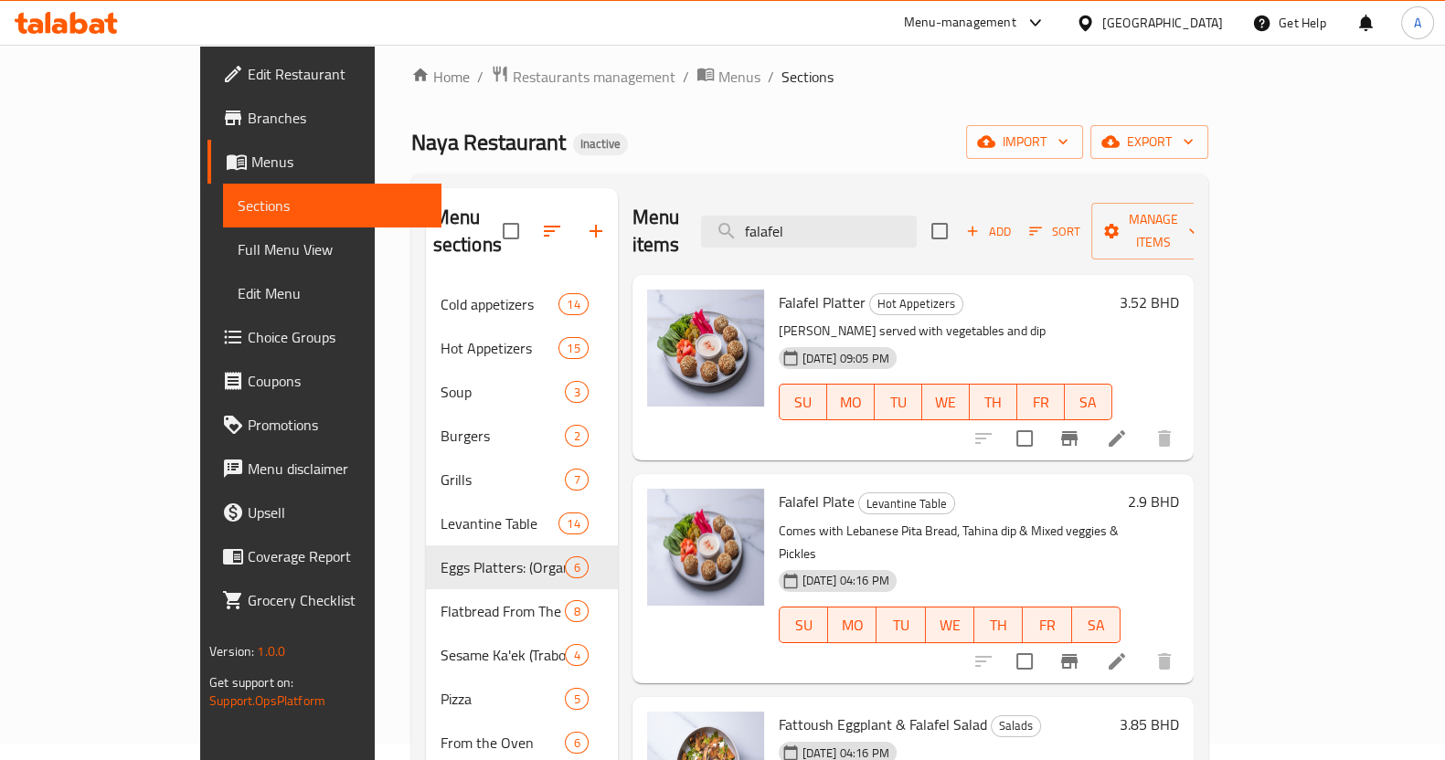
drag, startPoint x: 858, startPoint y: 223, endPoint x: 610, endPoint y: 256, distance: 249.8
click at [618, 256] on div "Menu items falafel Add Sort Manage items Falafel Platter Hot Appetizers Falafel…" at bounding box center [906, 633] width 576 height 891
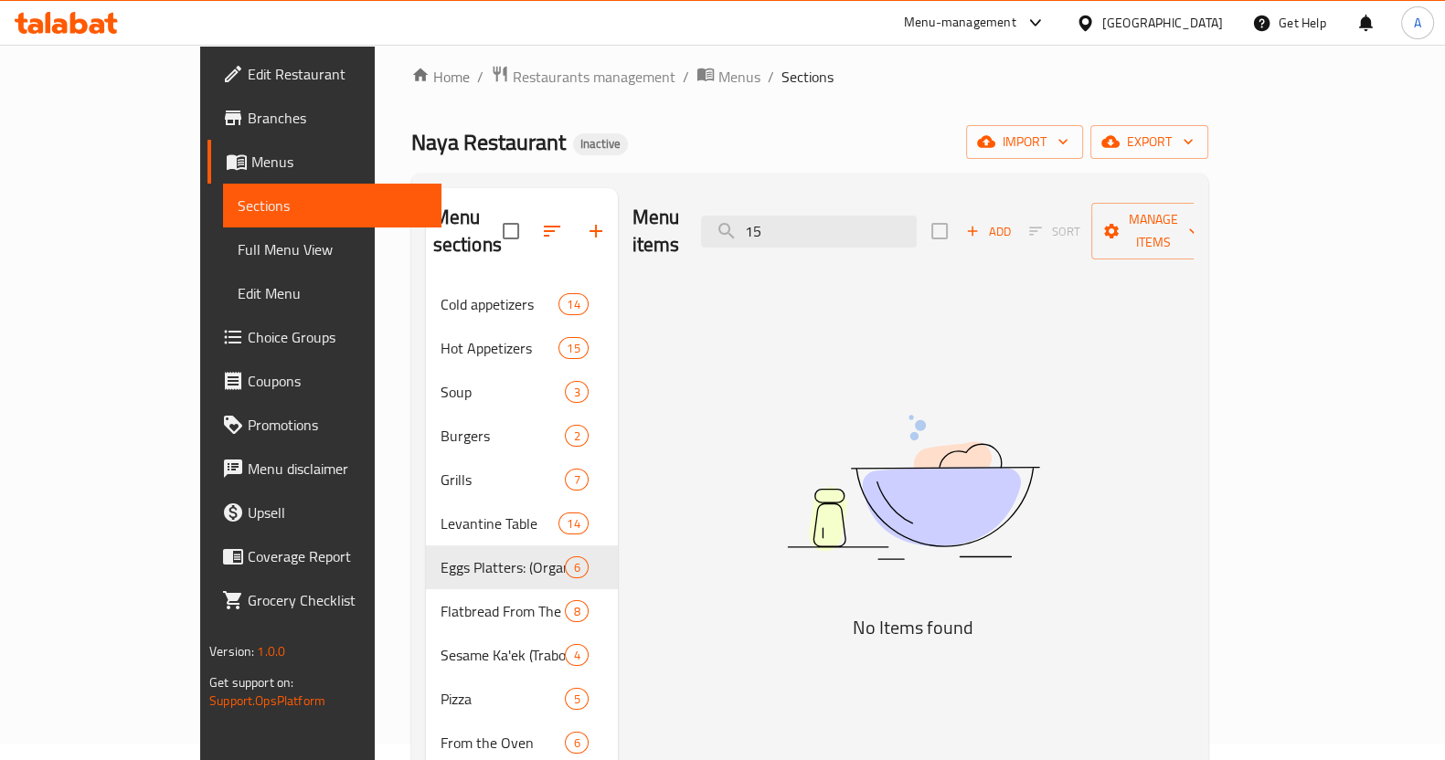
type input "1"
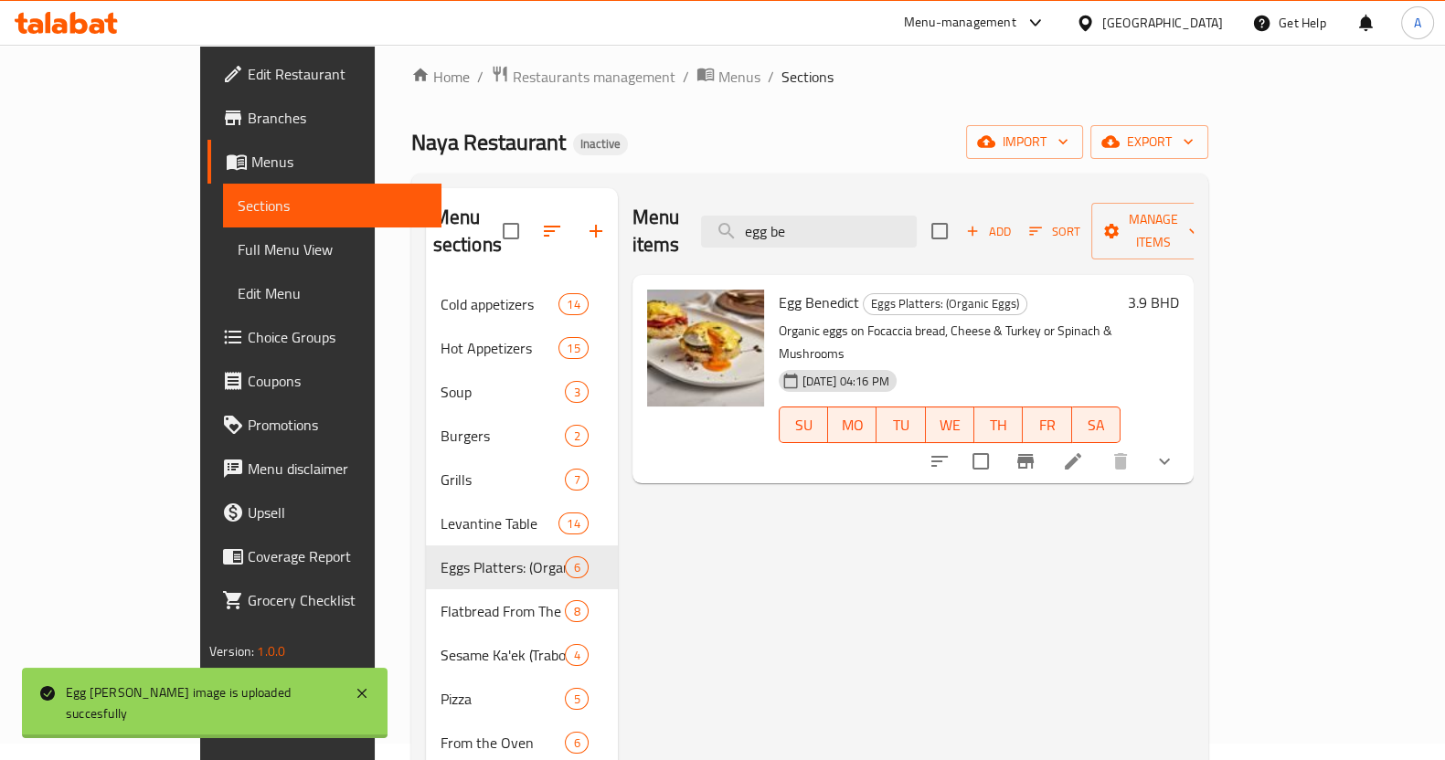
click at [789, 34] on div "Menu-management [GEOGRAPHIC_DATA] Get Help A" at bounding box center [722, 23] width 1445 height 44
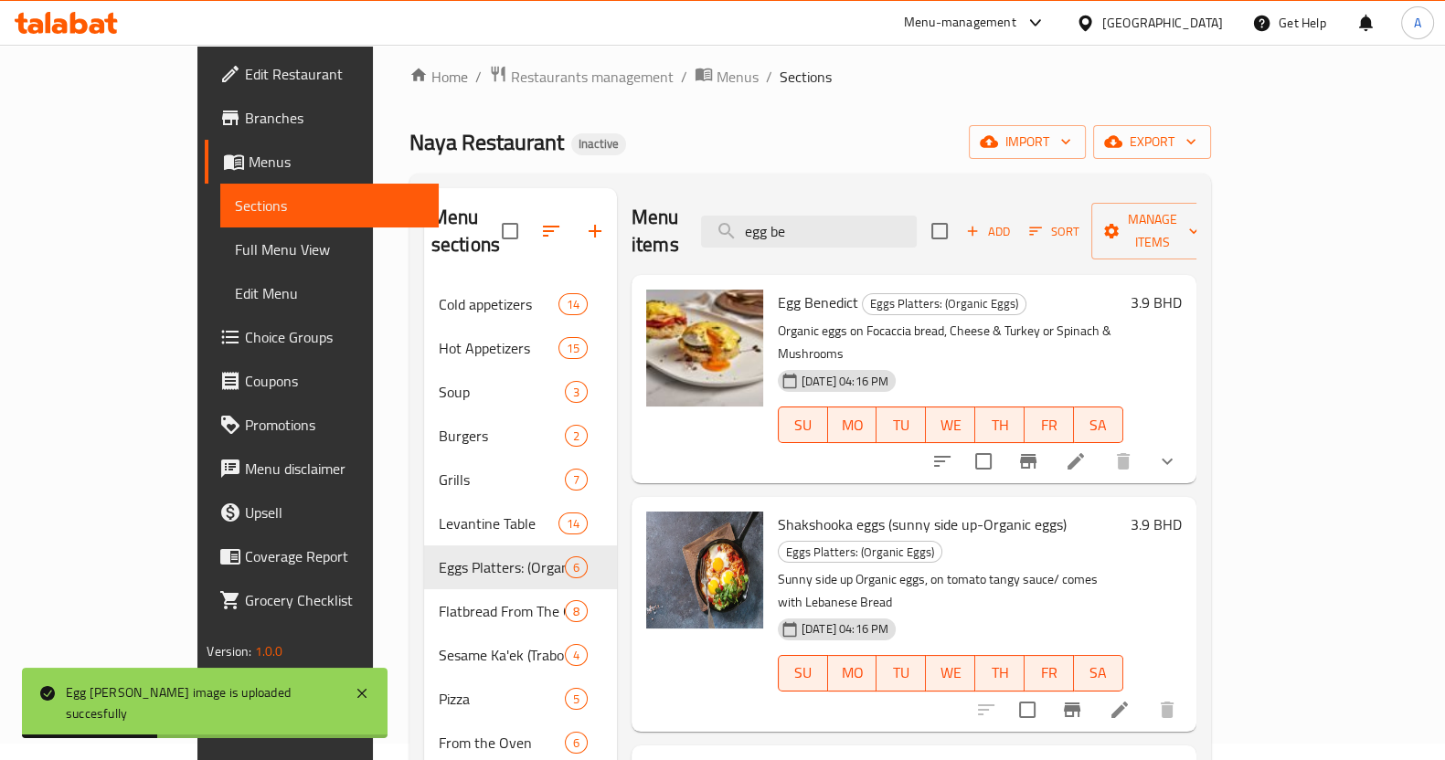
drag, startPoint x: 899, startPoint y: 217, endPoint x: 704, endPoint y: 221, distance: 195.6
click at [707, 224] on div "Menu items egg be Add Sort Manage items" at bounding box center [913, 231] width 565 height 87
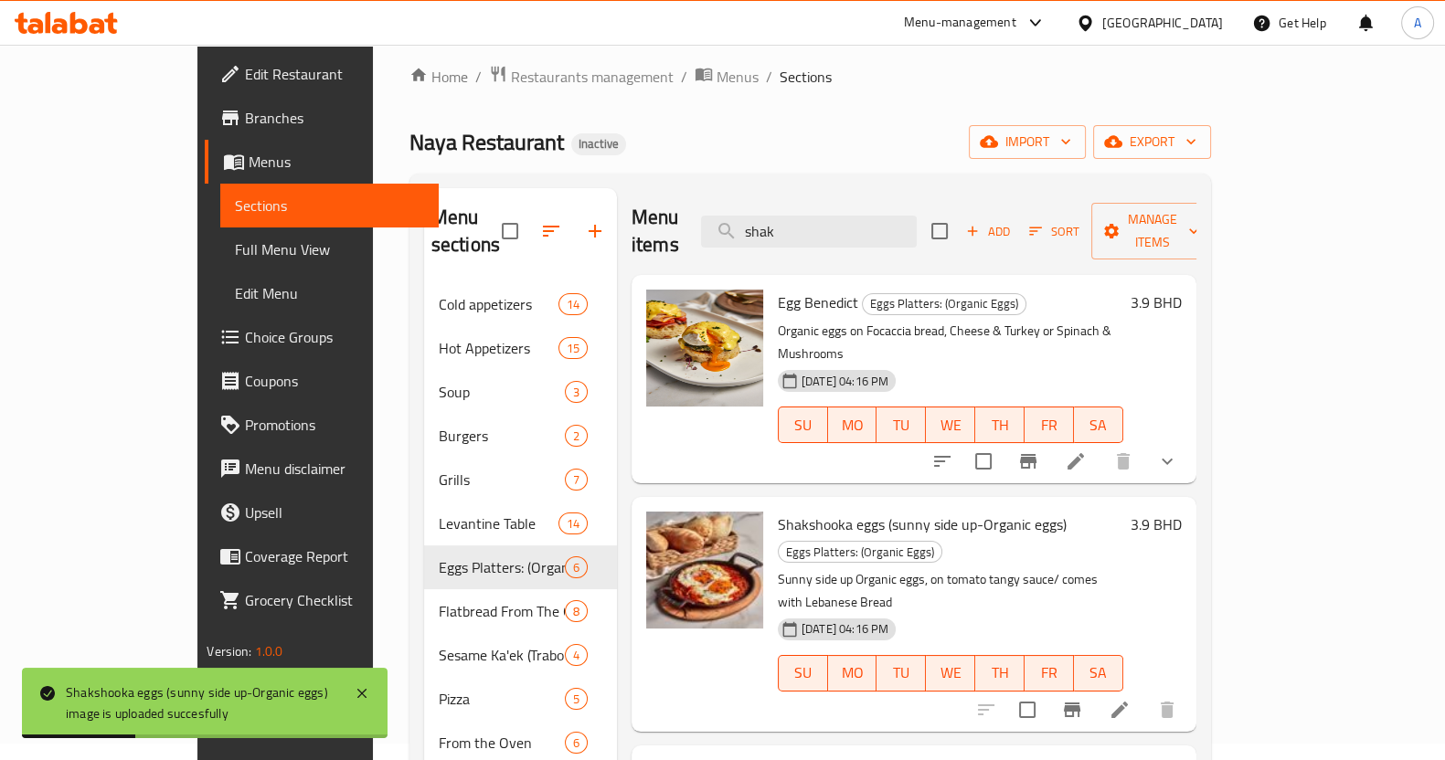
drag, startPoint x: 886, startPoint y: 220, endPoint x: 614, endPoint y: 184, distance: 274.7
click at [631, 198] on div "Menu items shak Add Sort Manage items" at bounding box center [913, 231] width 565 height 87
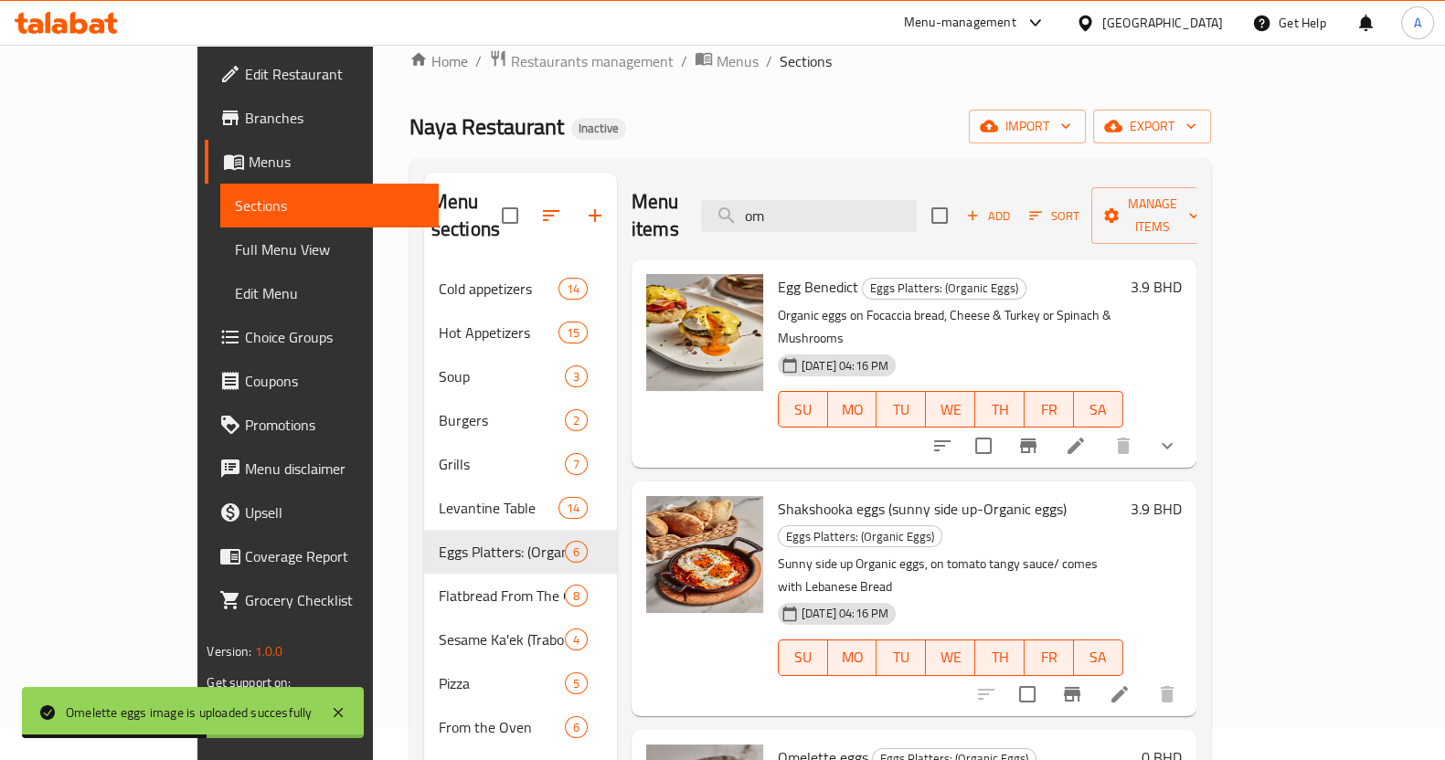
scroll to position [0, 0]
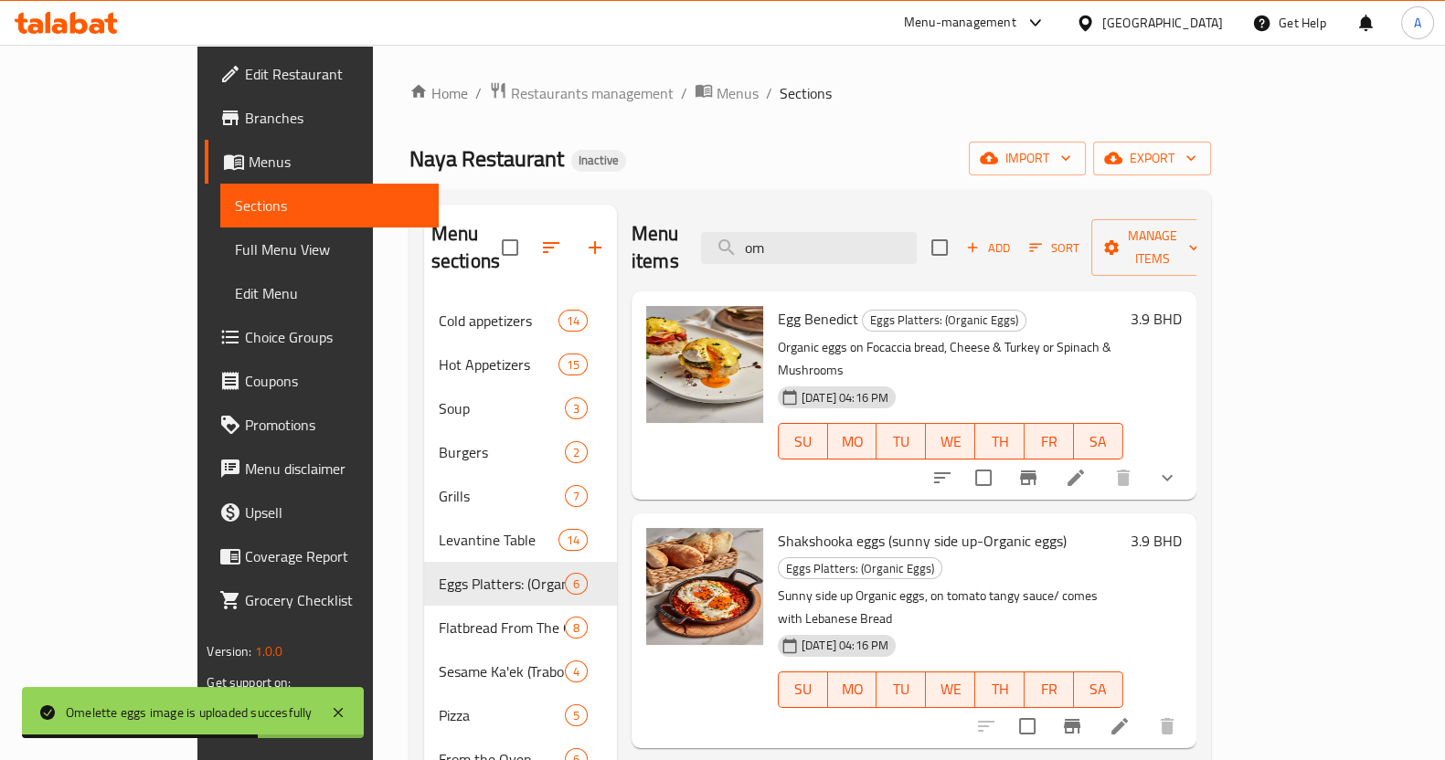
drag, startPoint x: 906, startPoint y: 222, endPoint x: 514, endPoint y: 225, distance: 392.0
click at [536, 226] on div "Menu sections Cold appetizers 14 Hot Appetizers 15 Soup 3 Burgers 2 Grills 7 Le…" at bounding box center [810, 650] width 772 height 891
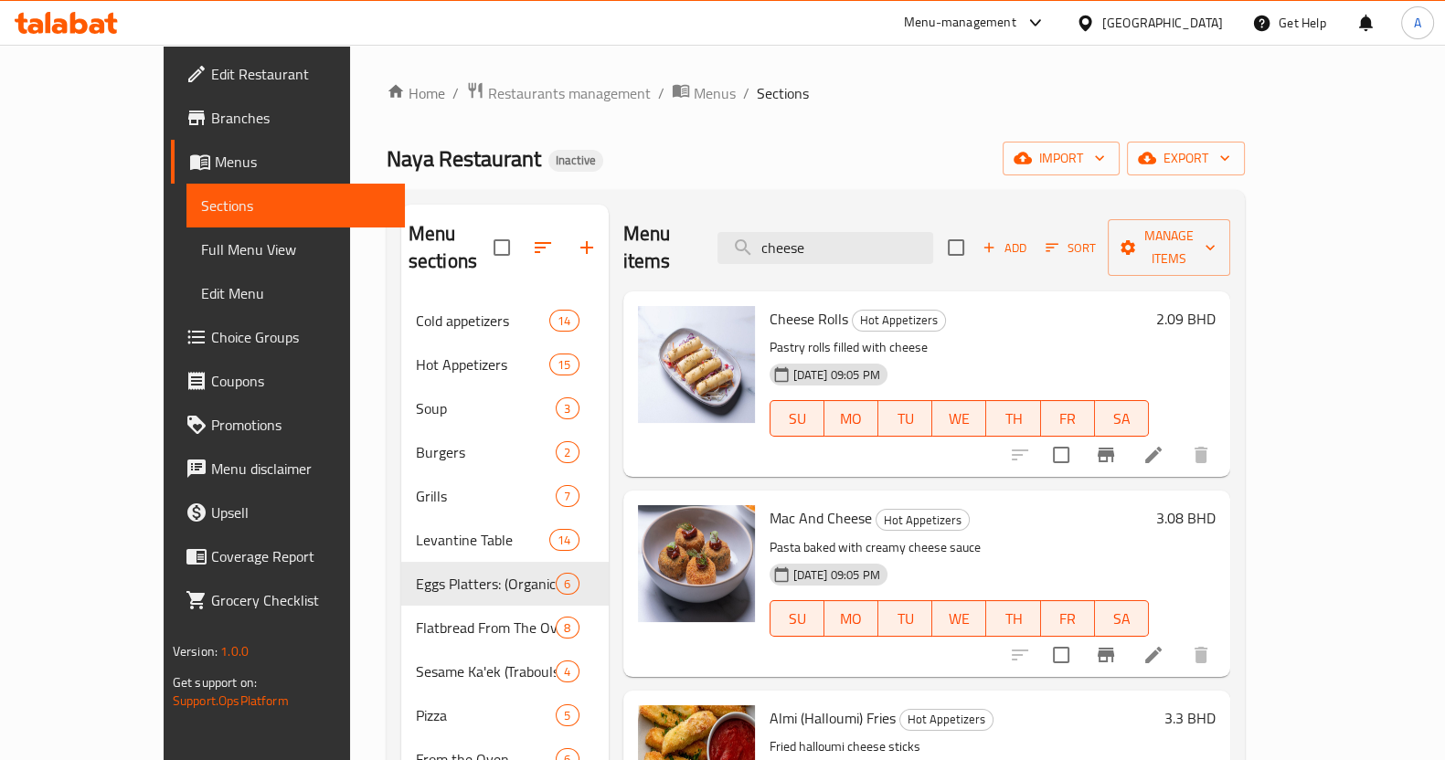
drag, startPoint x: 866, startPoint y: 231, endPoint x: 743, endPoint y: 229, distance: 123.4
click at [743, 229] on div "Menu items cheese Add Sort Manage items" at bounding box center [927, 248] width 608 height 87
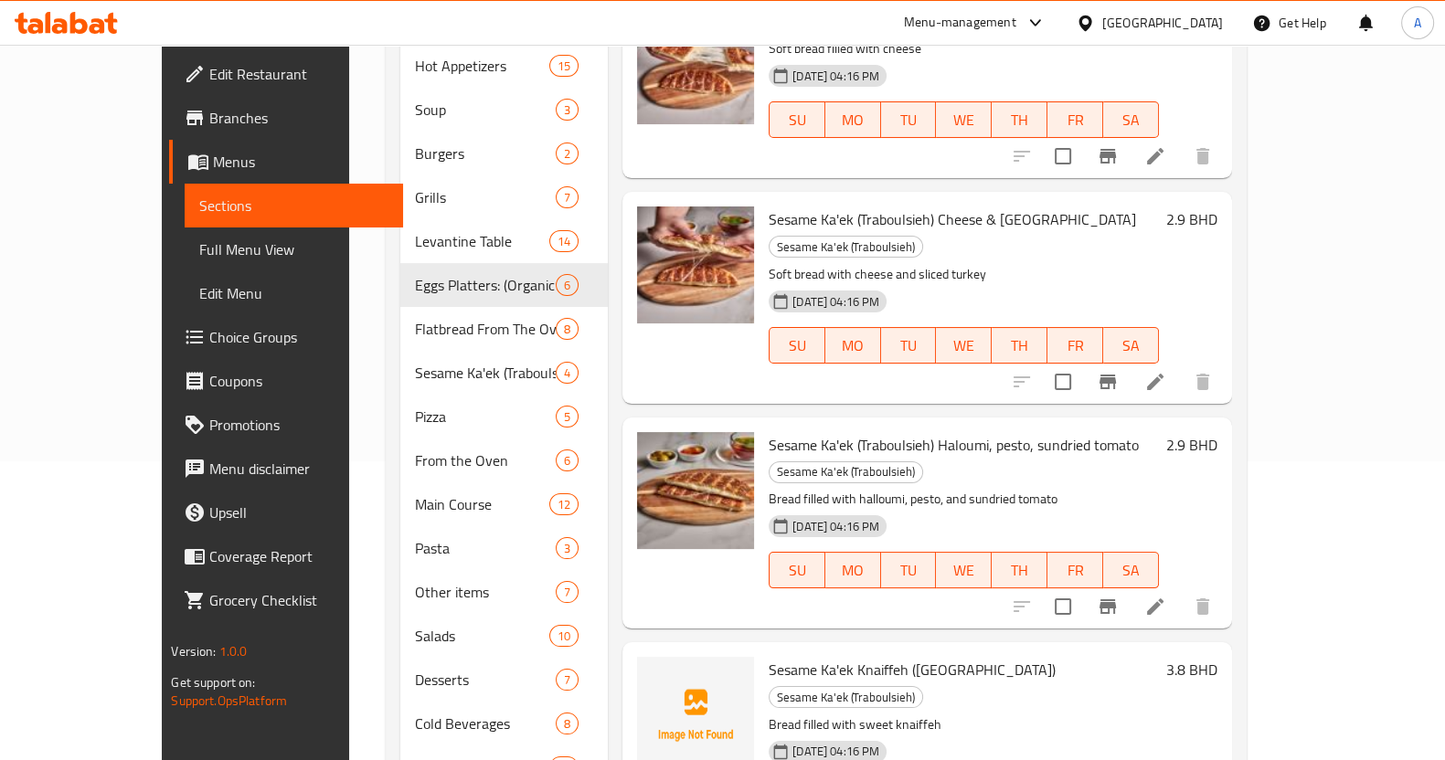
scroll to position [359, 0]
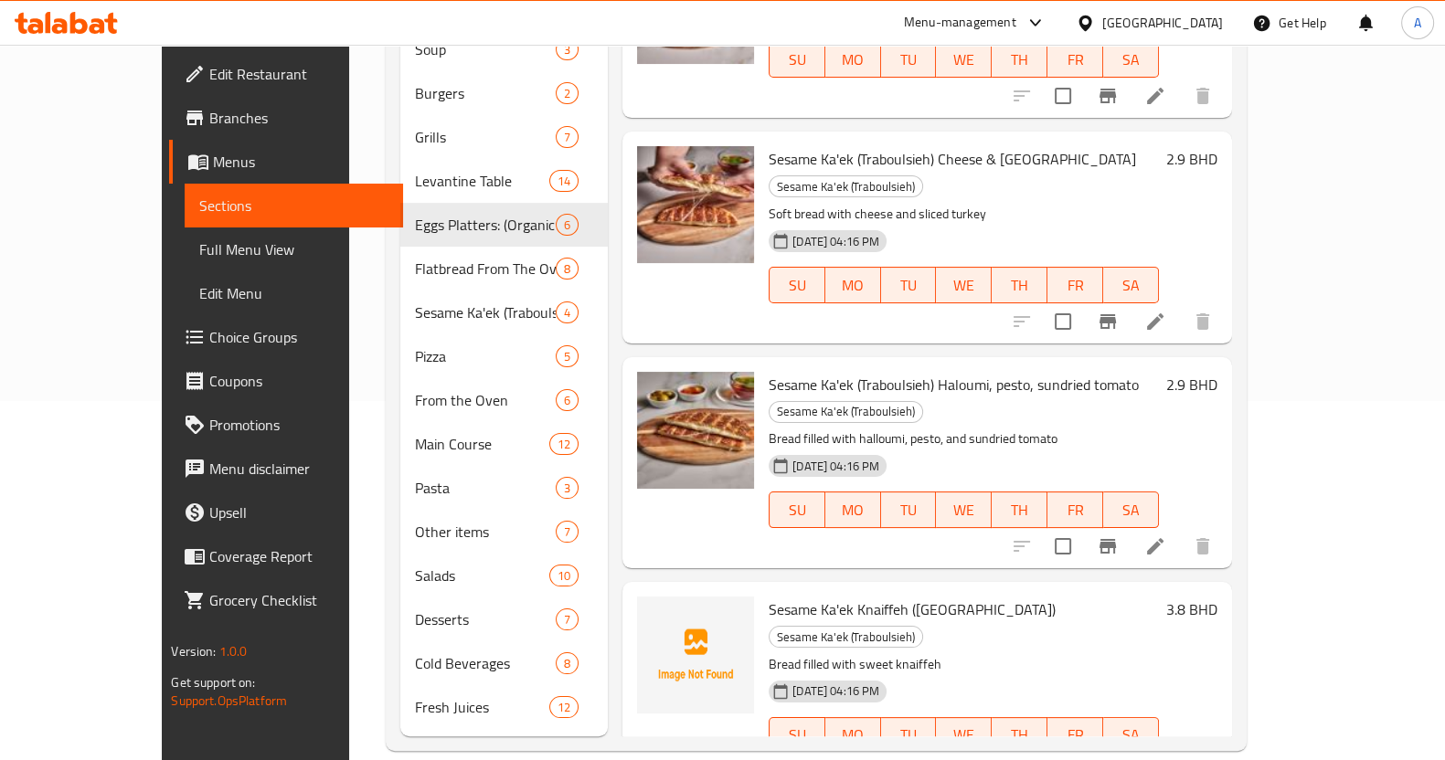
click at [804, 25] on div "Menu-management [GEOGRAPHIC_DATA] Get Help A" at bounding box center [722, 23] width 1445 height 44
click at [653, 613] on icon "upload picture" at bounding box center [662, 621] width 18 height 16
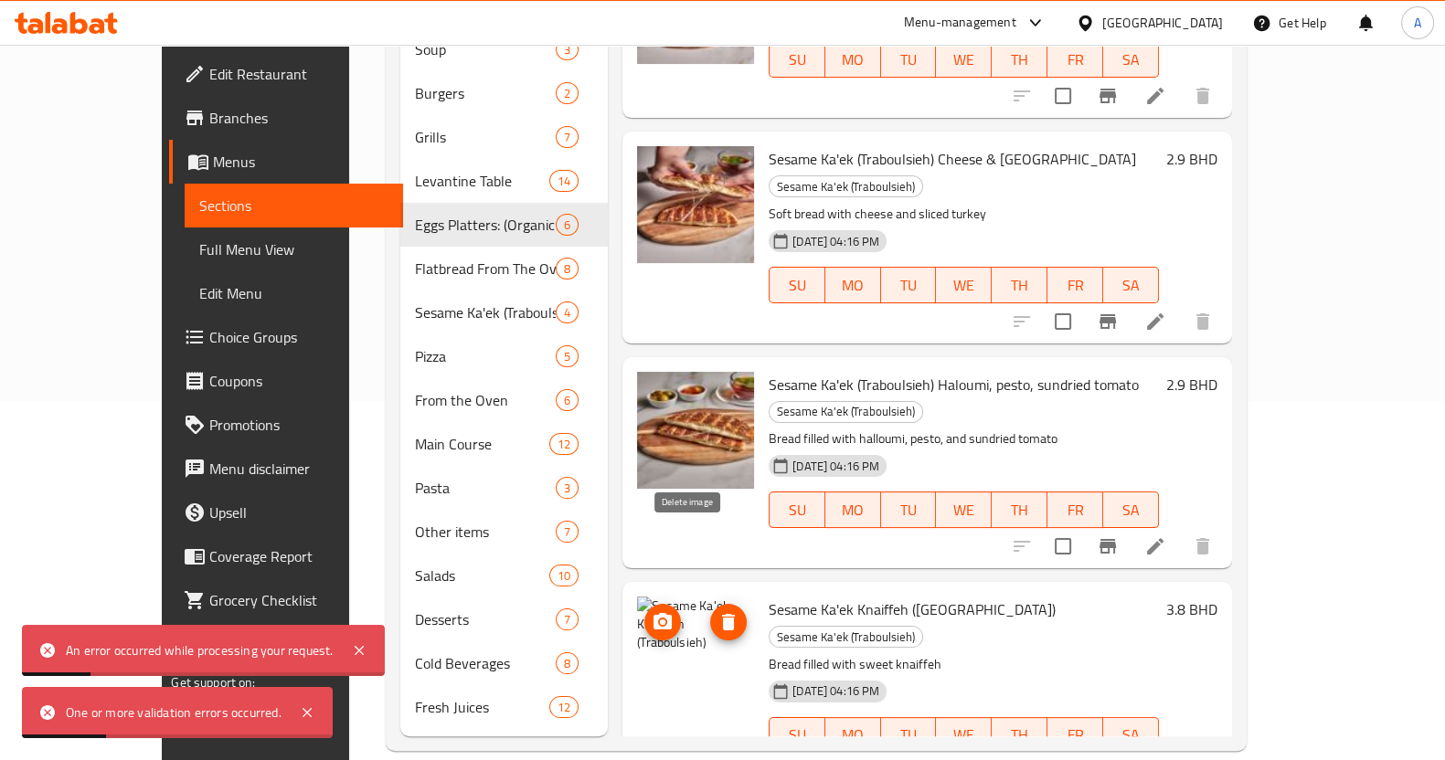
drag, startPoint x: 685, startPoint y: 549, endPoint x: 685, endPoint y: 538, distance: 11.0
click at [717, 611] on icon "delete image" at bounding box center [728, 622] width 22 height 22
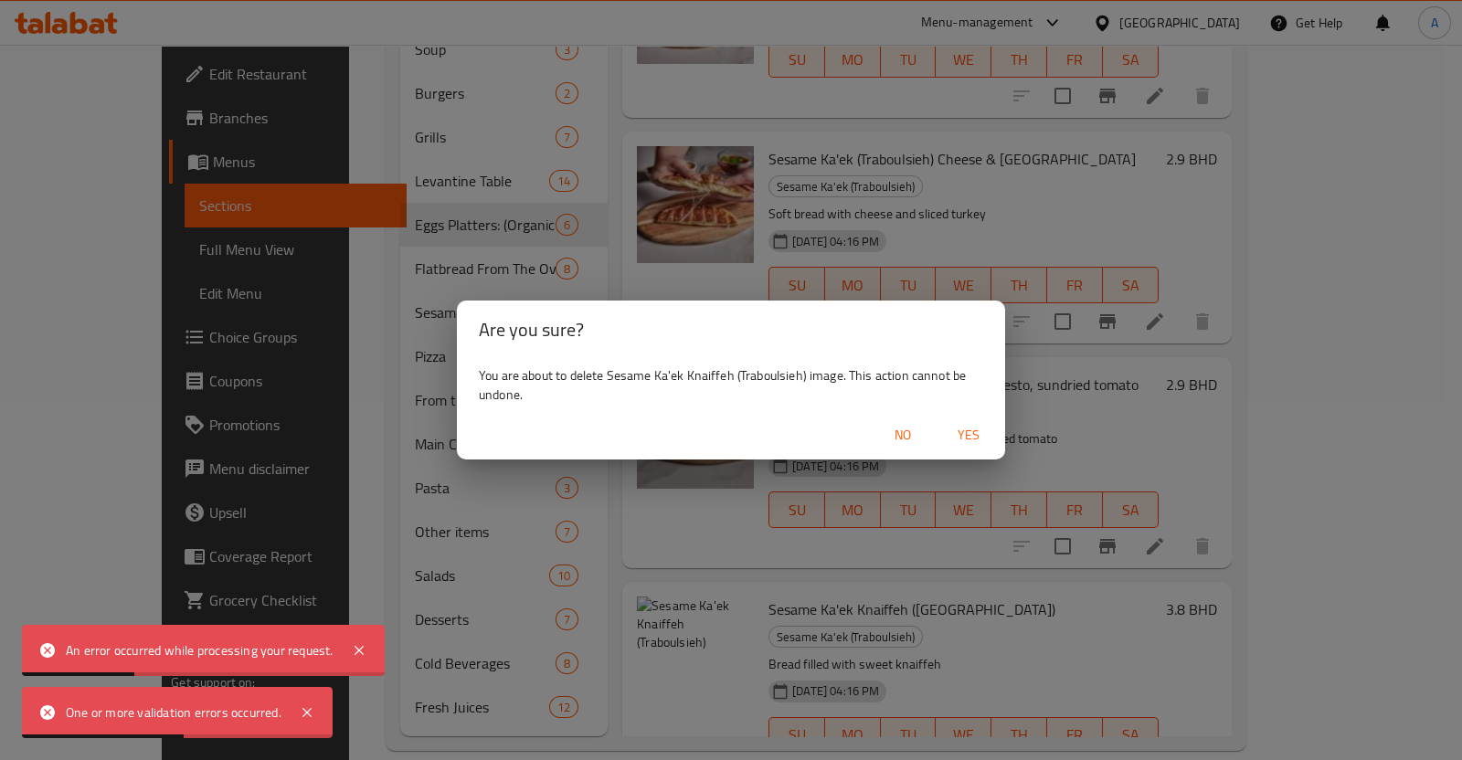
click at [978, 424] on span "Yes" at bounding box center [969, 435] width 44 height 23
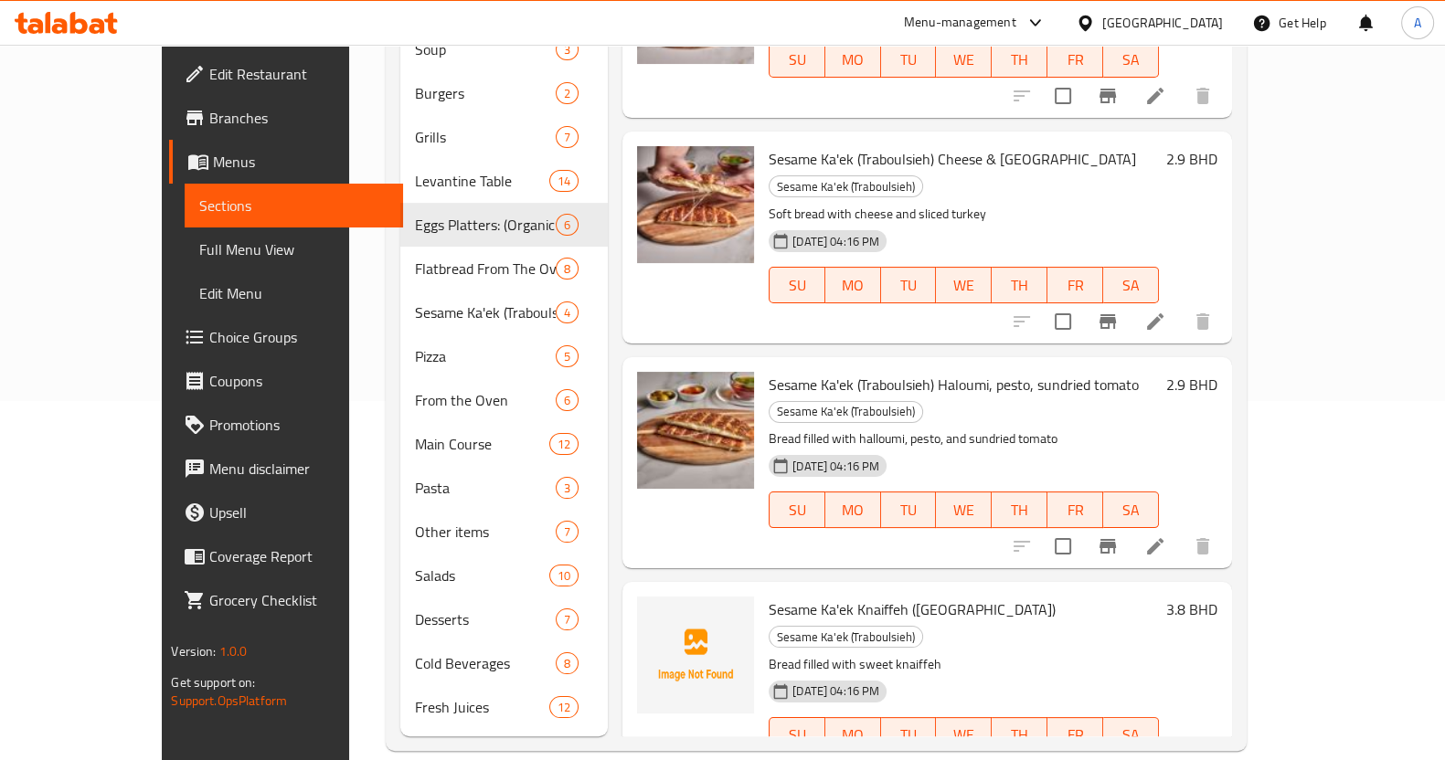
click at [608, 28] on div "Menu-management [GEOGRAPHIC_DATA] Get Help A" at bounding box center [722, 23] width 1445 height 44
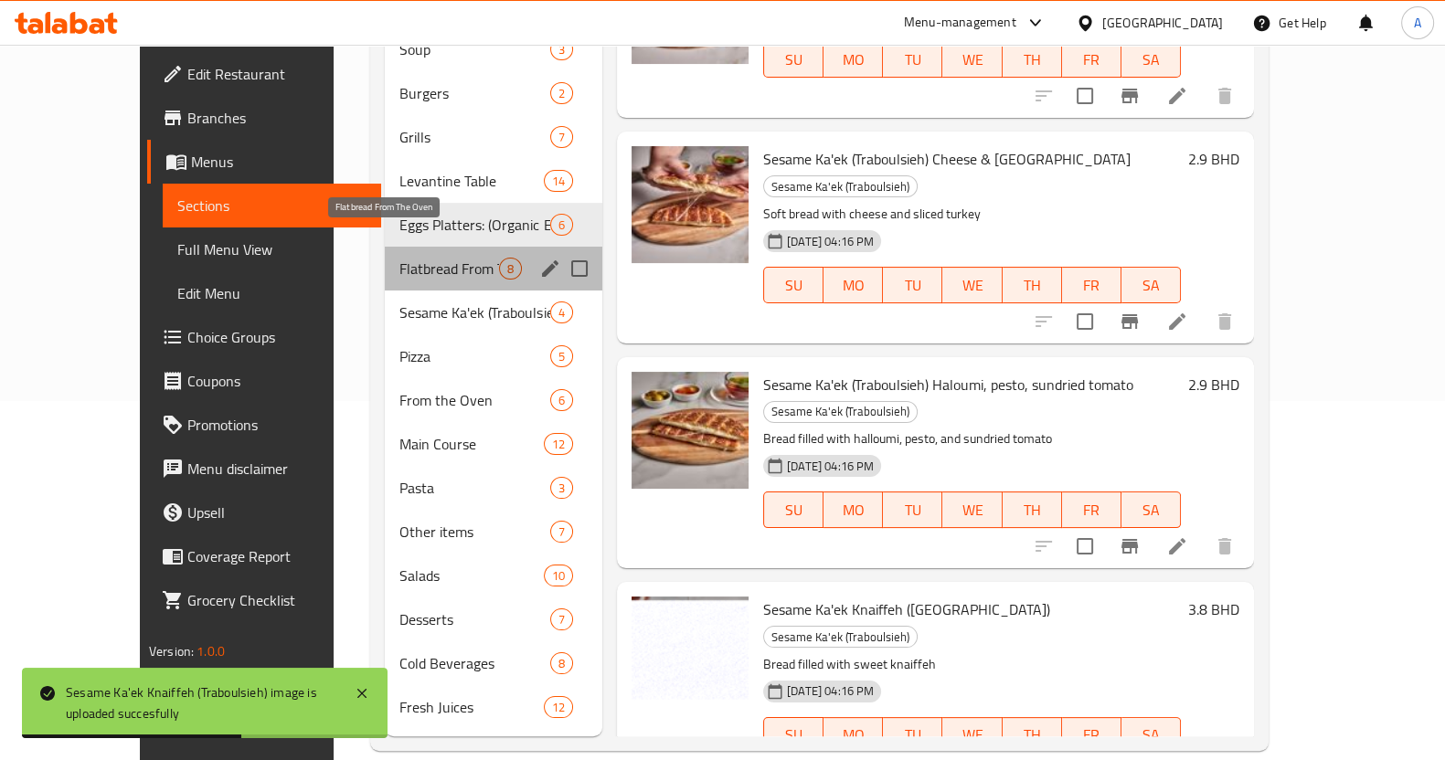
click at [399, 258] on span "Flatbread From The Oven" at bounding box center [449, 269] width 100 height 22
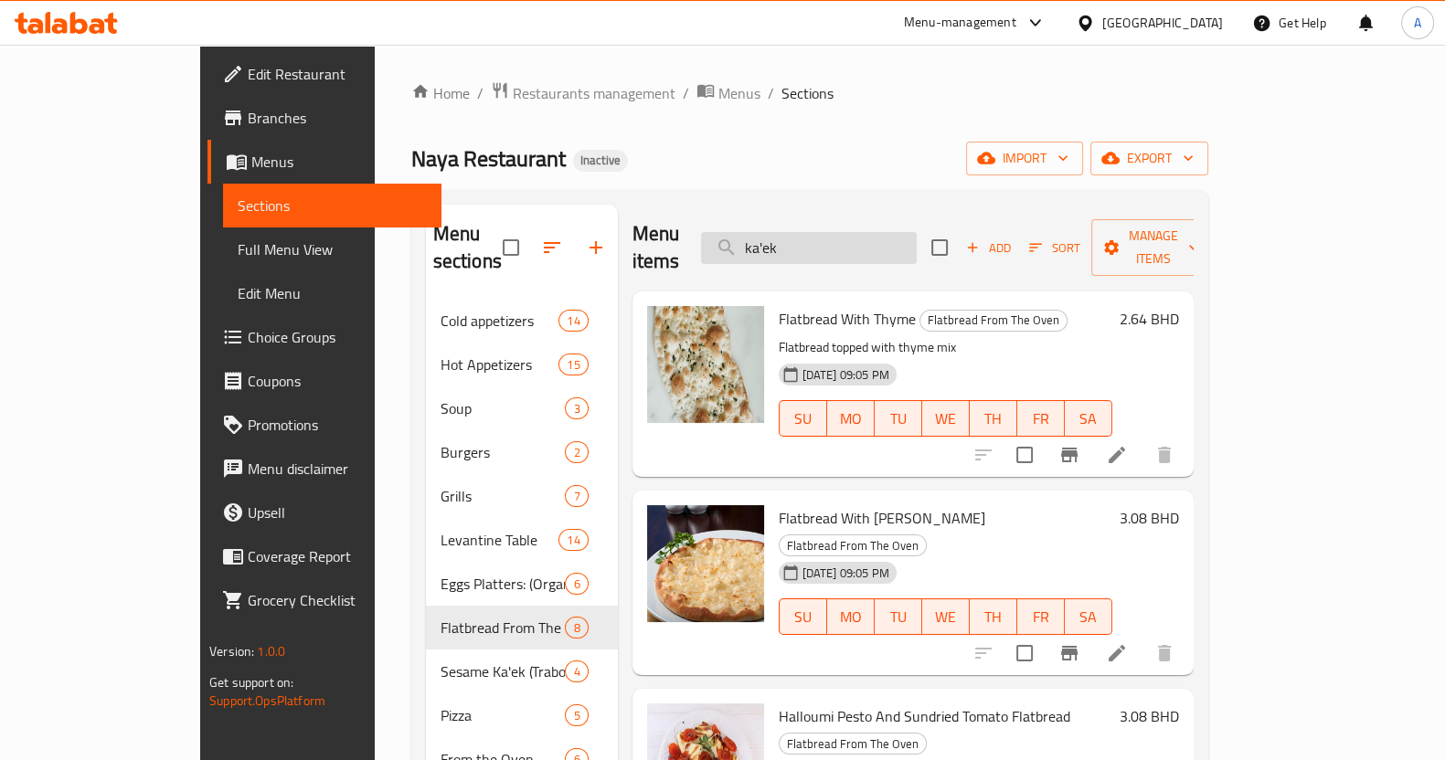
drag, startPoint x: 926, startPoint y: 256, endPoint x: 918, endPoint y: 239, distance: 18.4
click at [918, 245] on div "Menu items ka'ek Add Sort Manage items" at bounding box center [912, 248] width 561 height 87
click at [916, 238] on input "ka'ek" at bounding box center [809, 248] width 216 height 32
click at [916, 239] on input "ka'ek" at bounding box center [809, 248] width 216 height 32
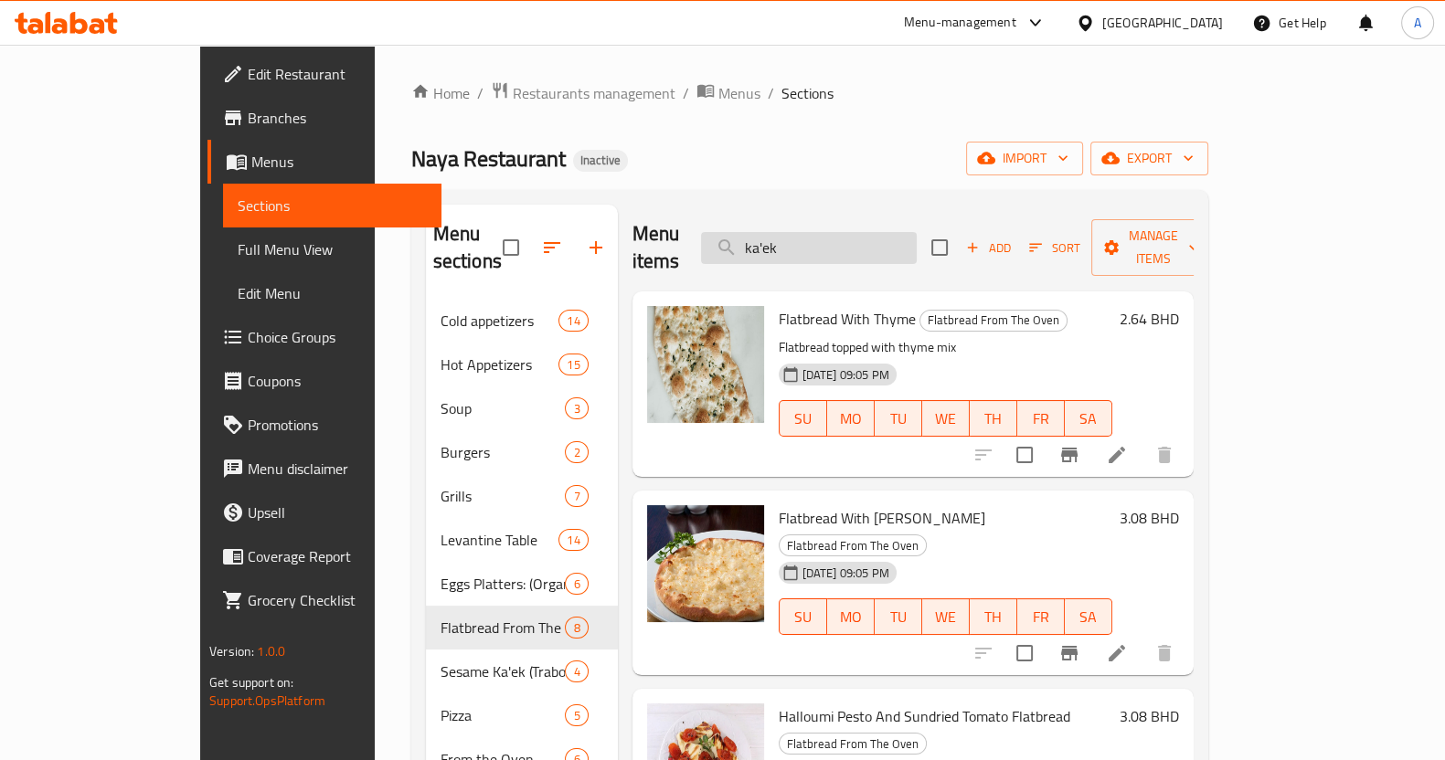
click at [916, 239] on input "ka'ek" at bounding box center [809, 248] width 216 height 32
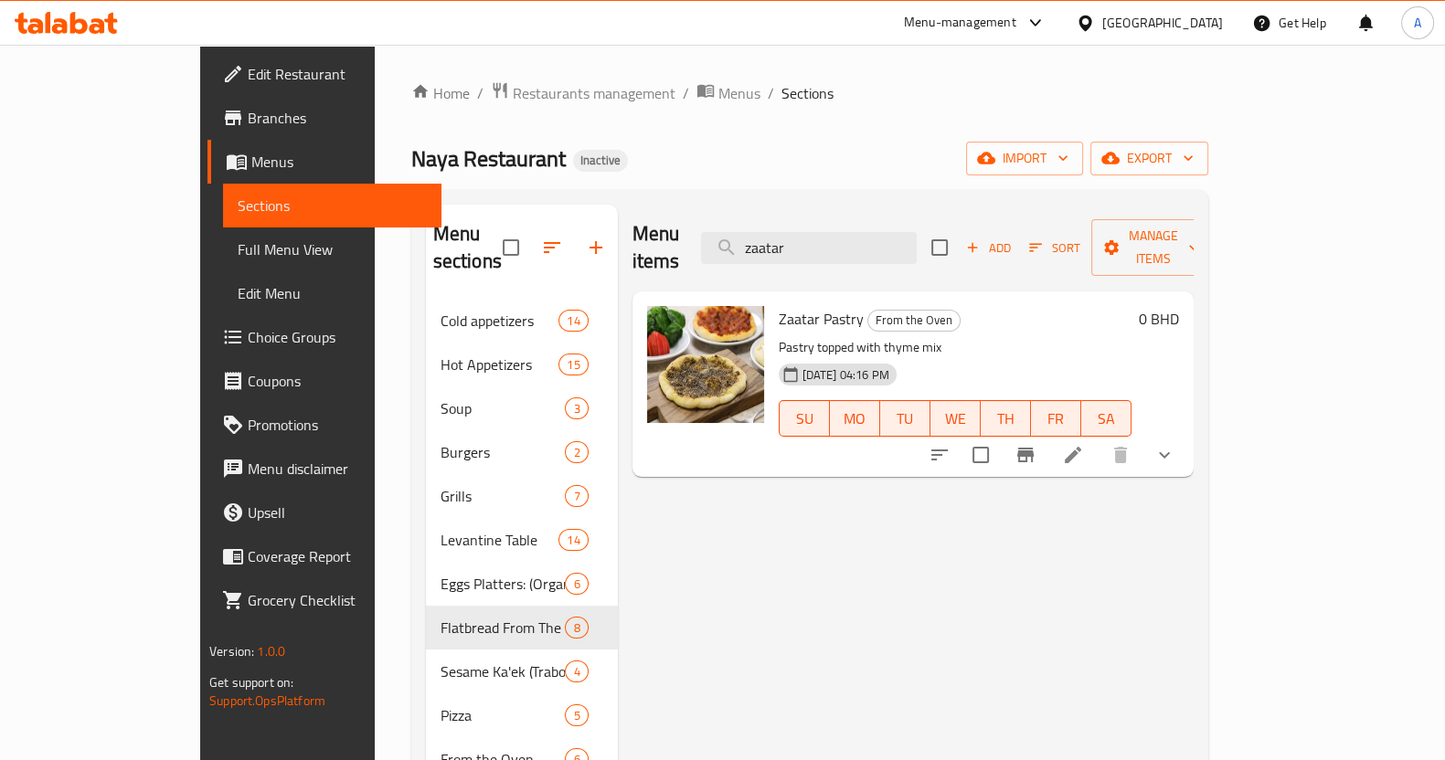
type input "zaatar"
drag, startPoint x: 901, startPoint y: 237, endPoint x: 690, endPoint y: 235, distance: 211.1
click at [690, 235] on div "Menu items zaatar Add Sort Manage items" at bounding box center [912, 248] width 561 height 87
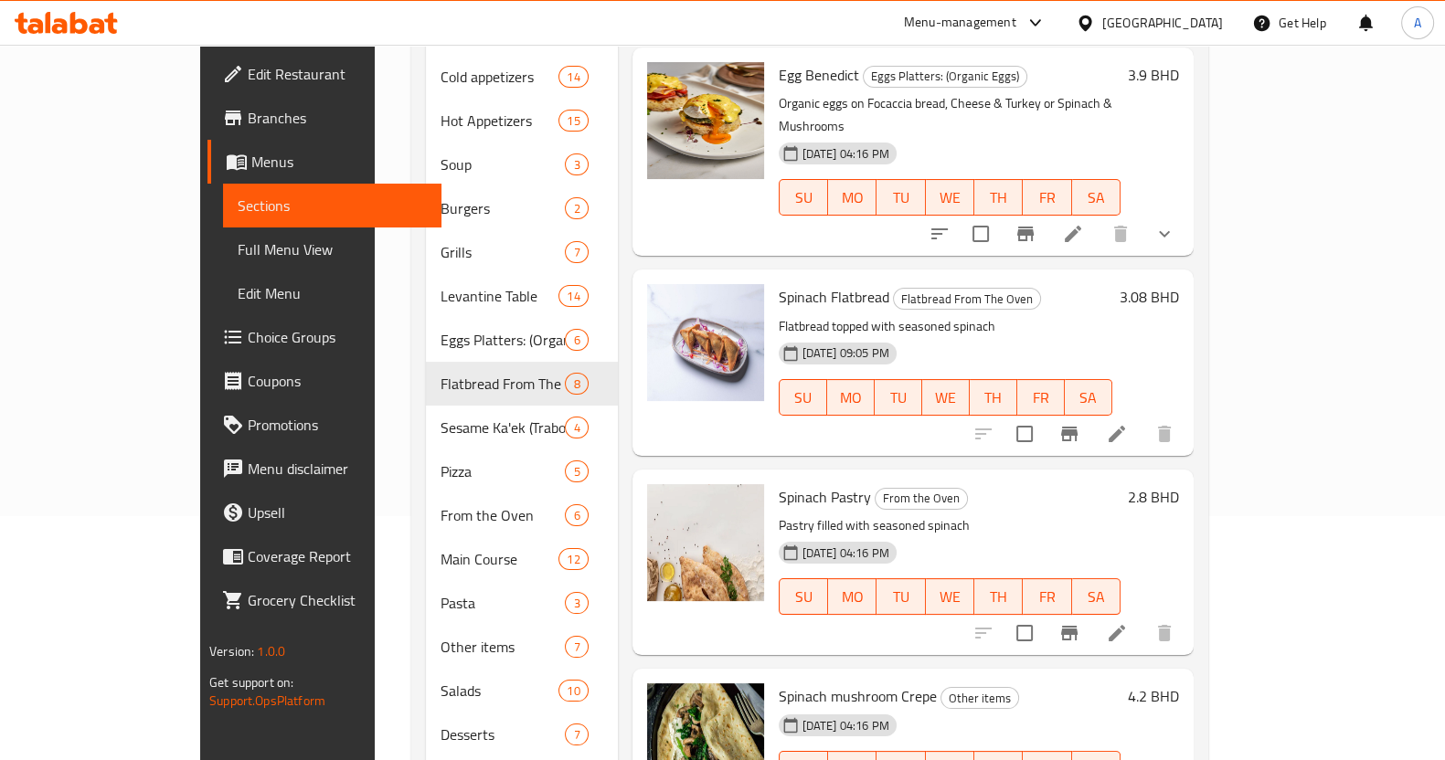
scroll to position [359, 0]
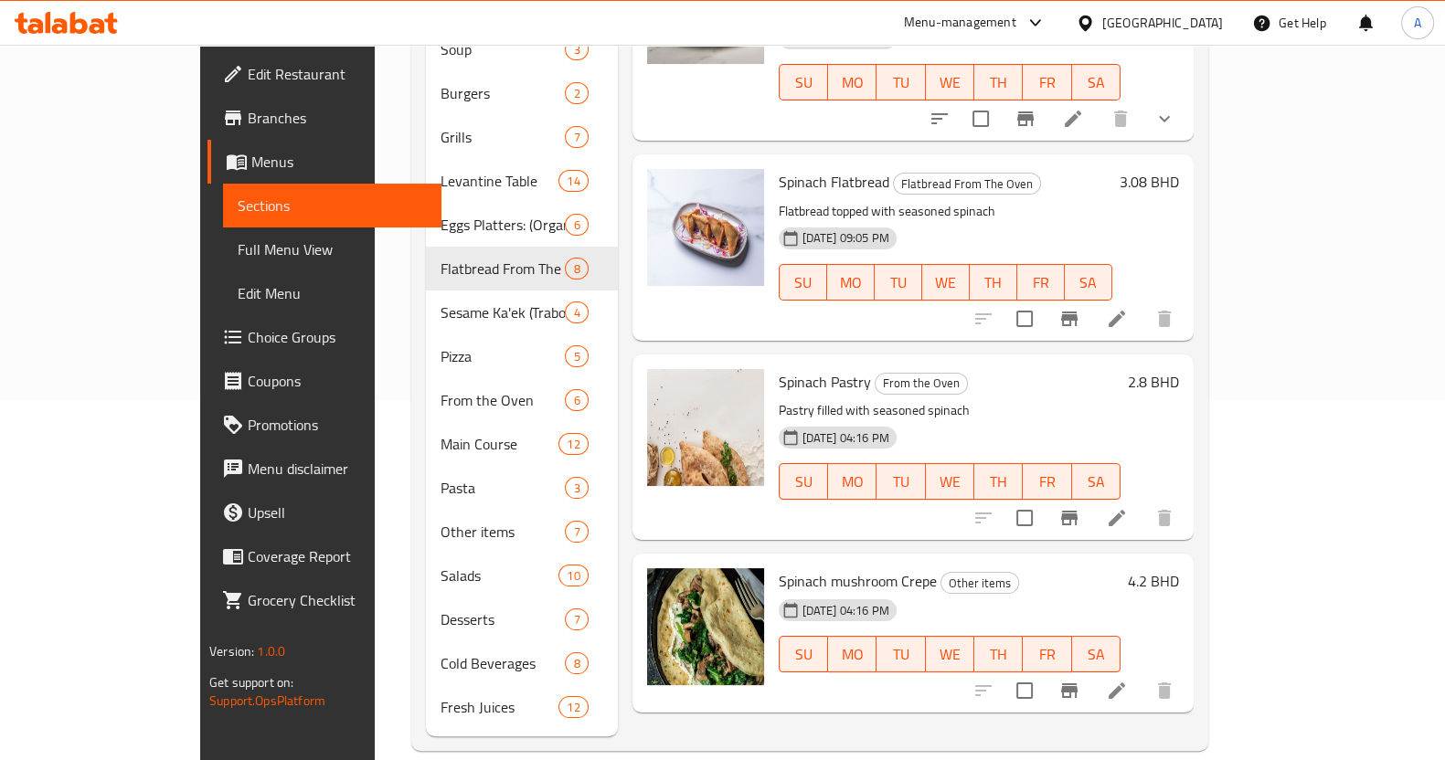
type input "spinach"
